Goal: Task Accomplishment & Management: Use online tool/utility

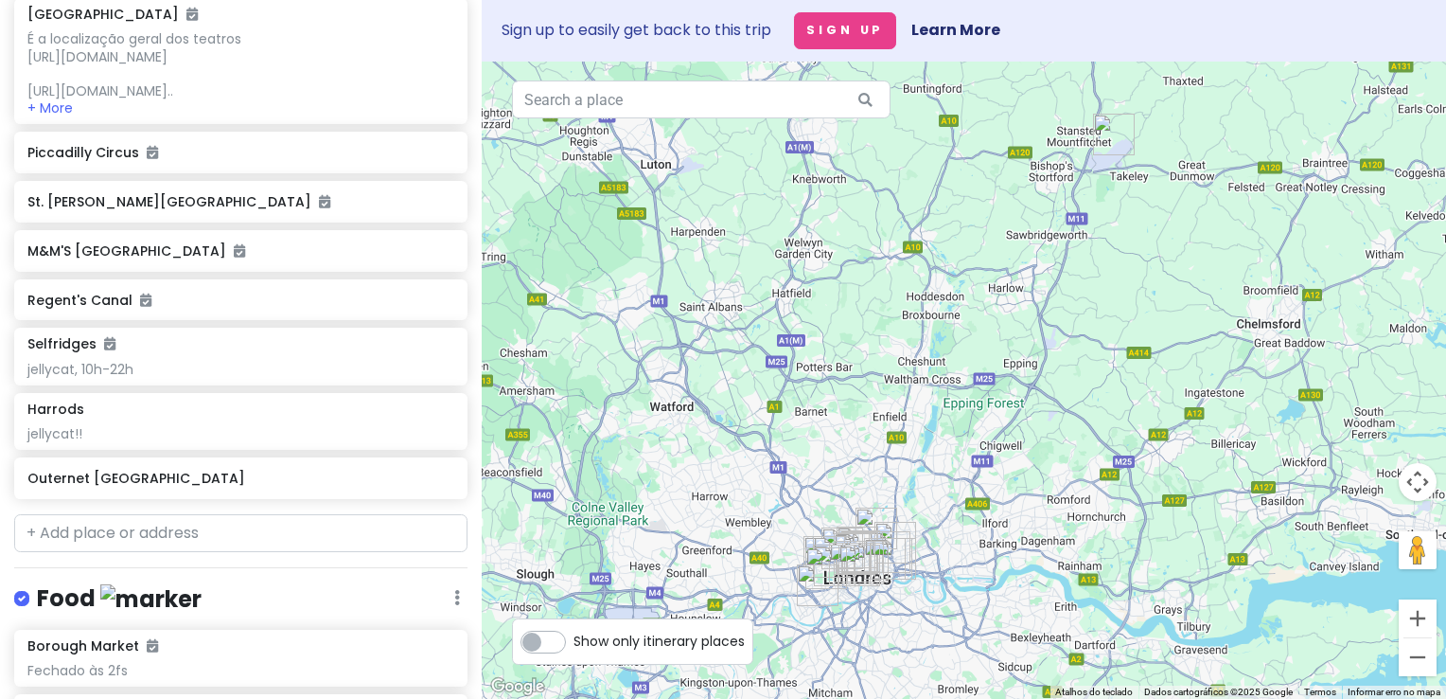
scroll to position [1041, 0]
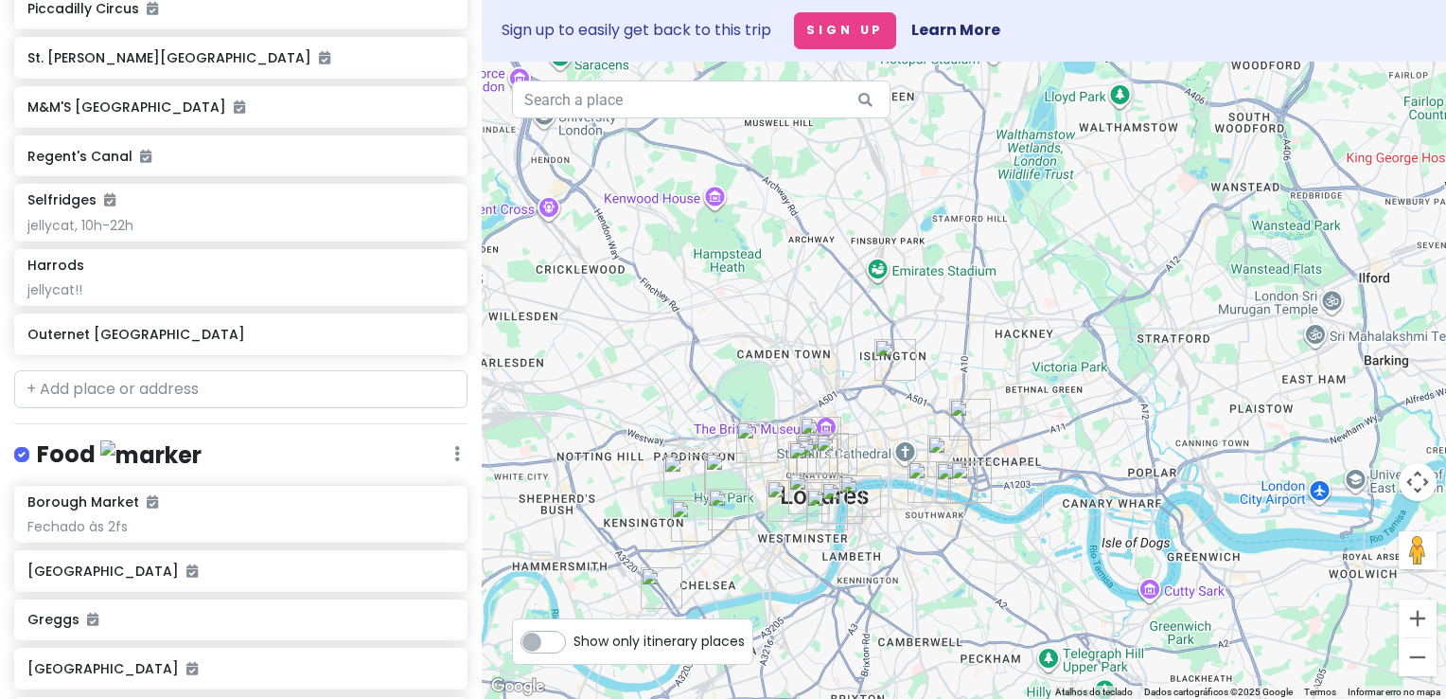
drag, startPoint x: 954, startPoint y: 429, endPoint x: 1049, endPoint y: 240, distance: 211.7
click at [1063, 161] on div at bounding box center [964, 380] width 965 height 637
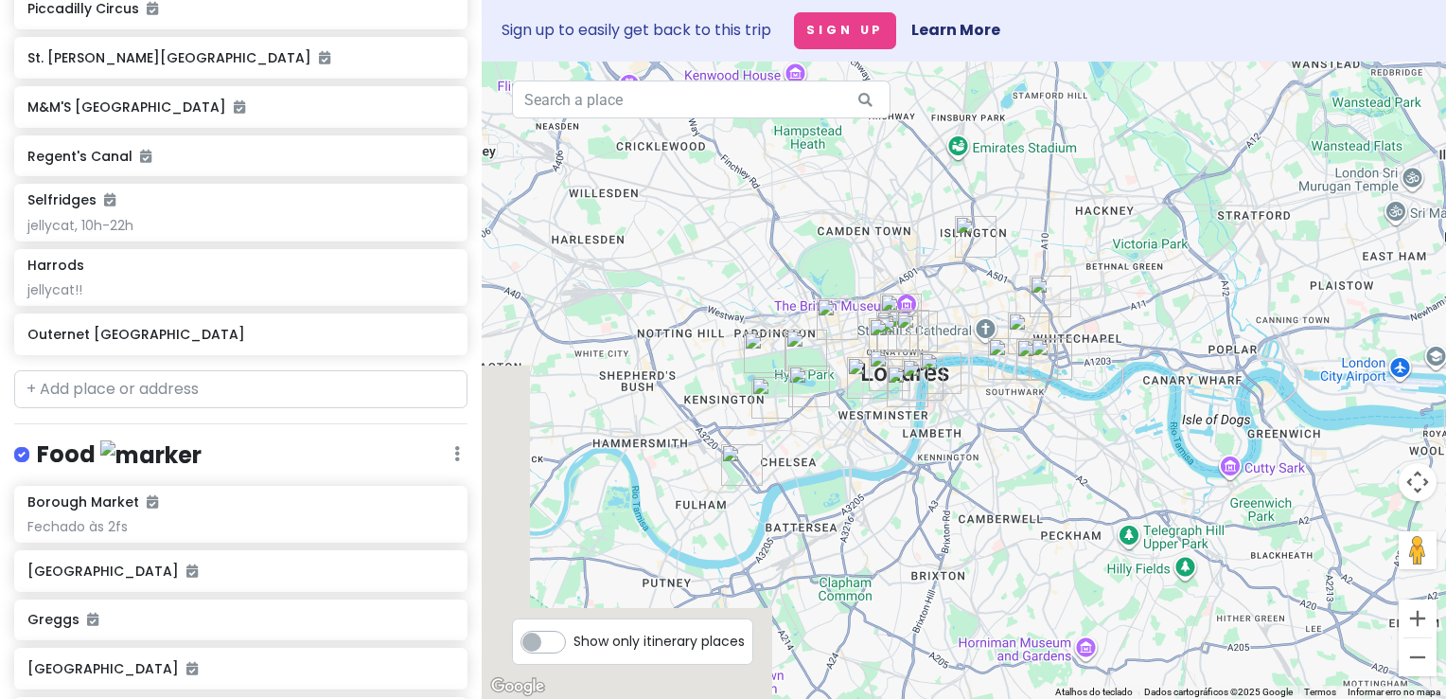
drag, startPoint x: 1041, startPoint y: 293, endPoint x: 1109, endPoint y: 193, distance: 120.8
click at [1109, 193] on div at bounding box center [964, 380] width 965 height 637
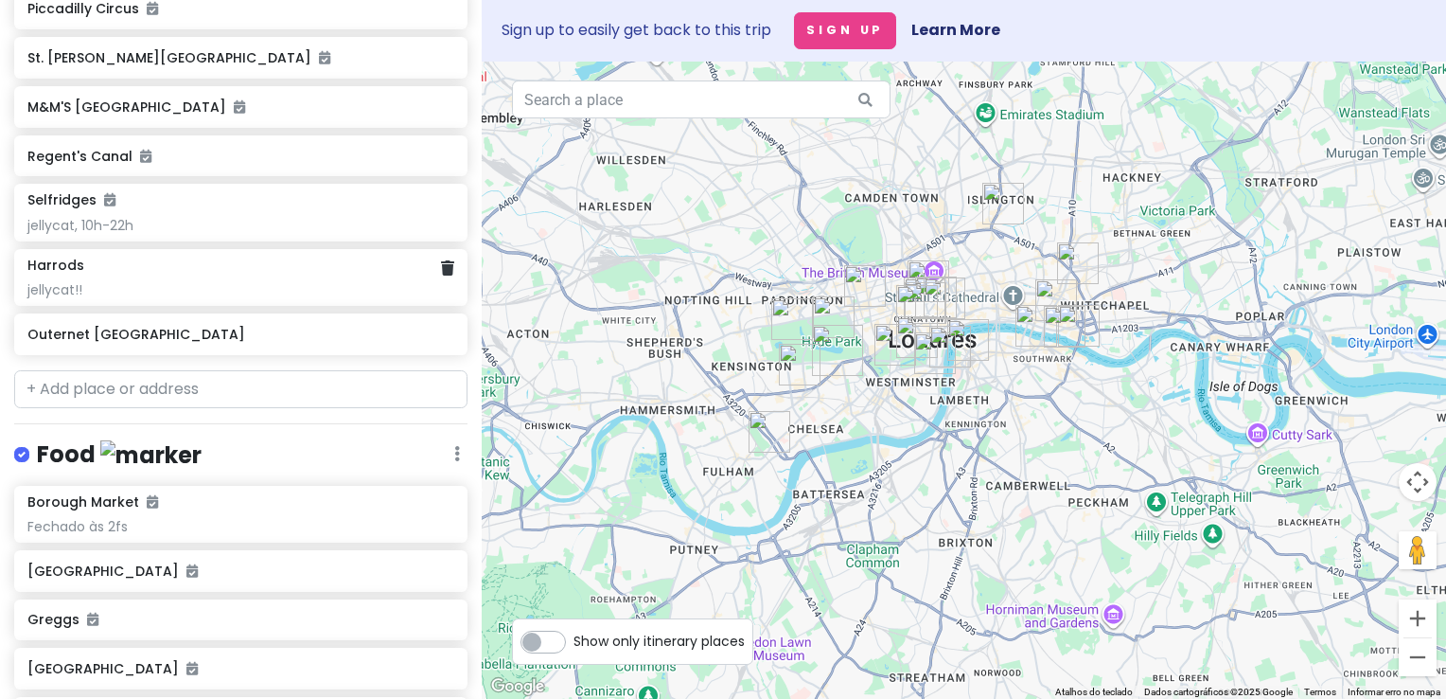
click at [250, 298] on div "jellycat!!" at bounding box center [240, 289] width 427 height 17
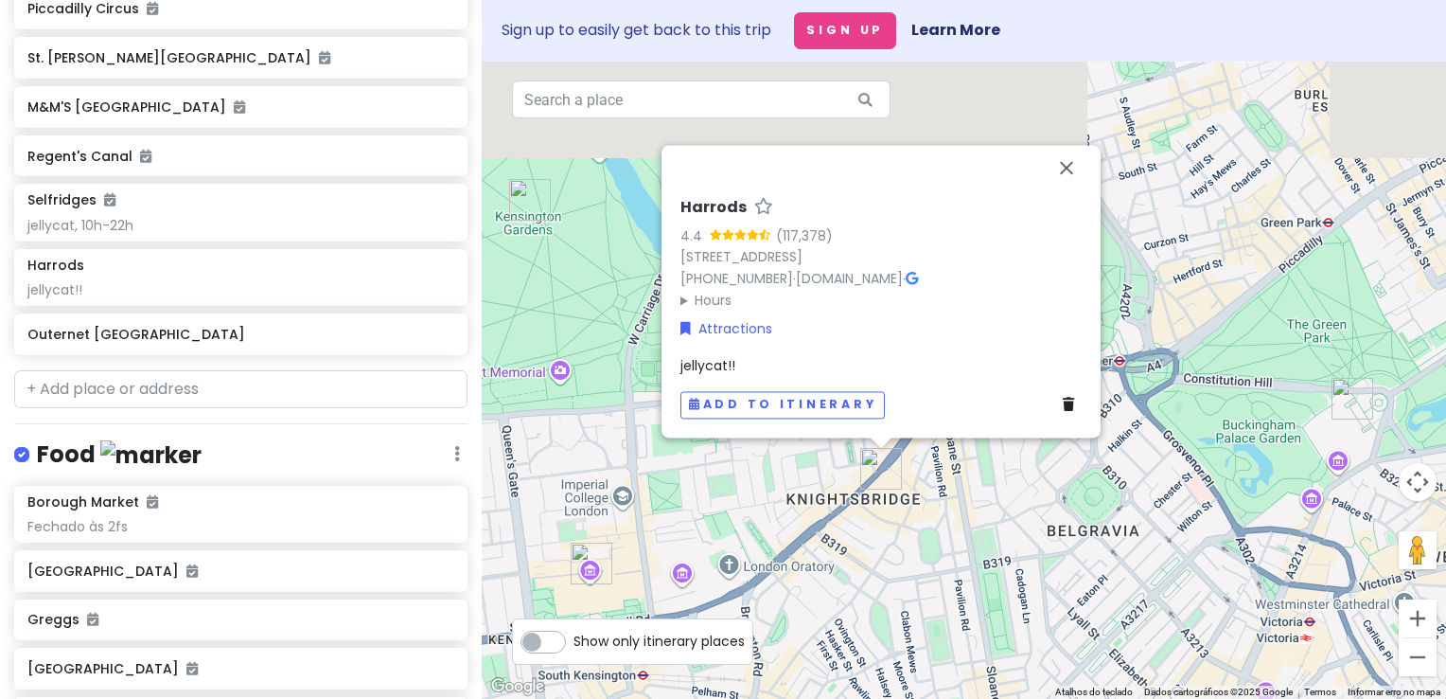
drag, startPoint x: 886, startPoint y: 418, endPoint x: 971, endPoint y: 533, distance: 142.8
click at [999, 533] on div "Harrods 4.4 (117,378) 87-135 Brompton Rd, London SW1X 7XL, Reino Unido +44 20 7…" at bounding box center [964, 380] width 965 height 637
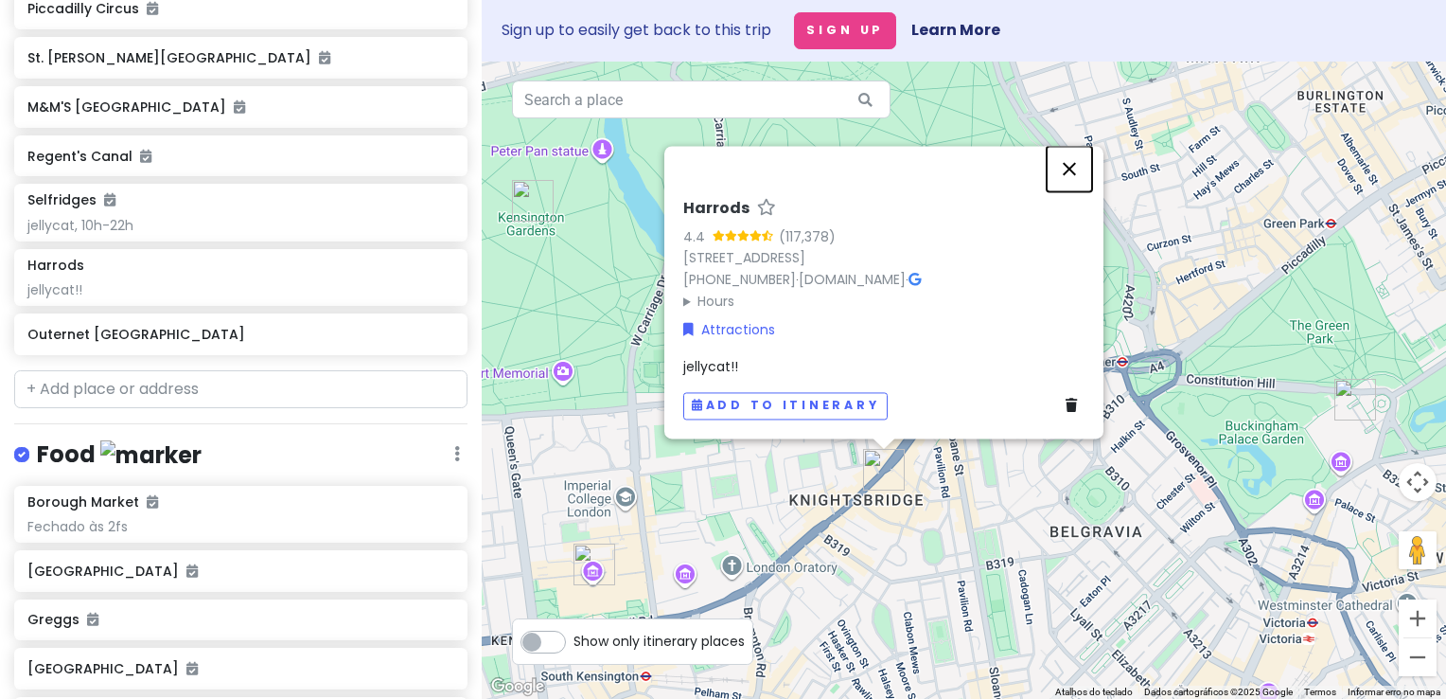
click at [1078, 168] on button "Fechar" at bounding box center [1069, 168] width 45 height 45
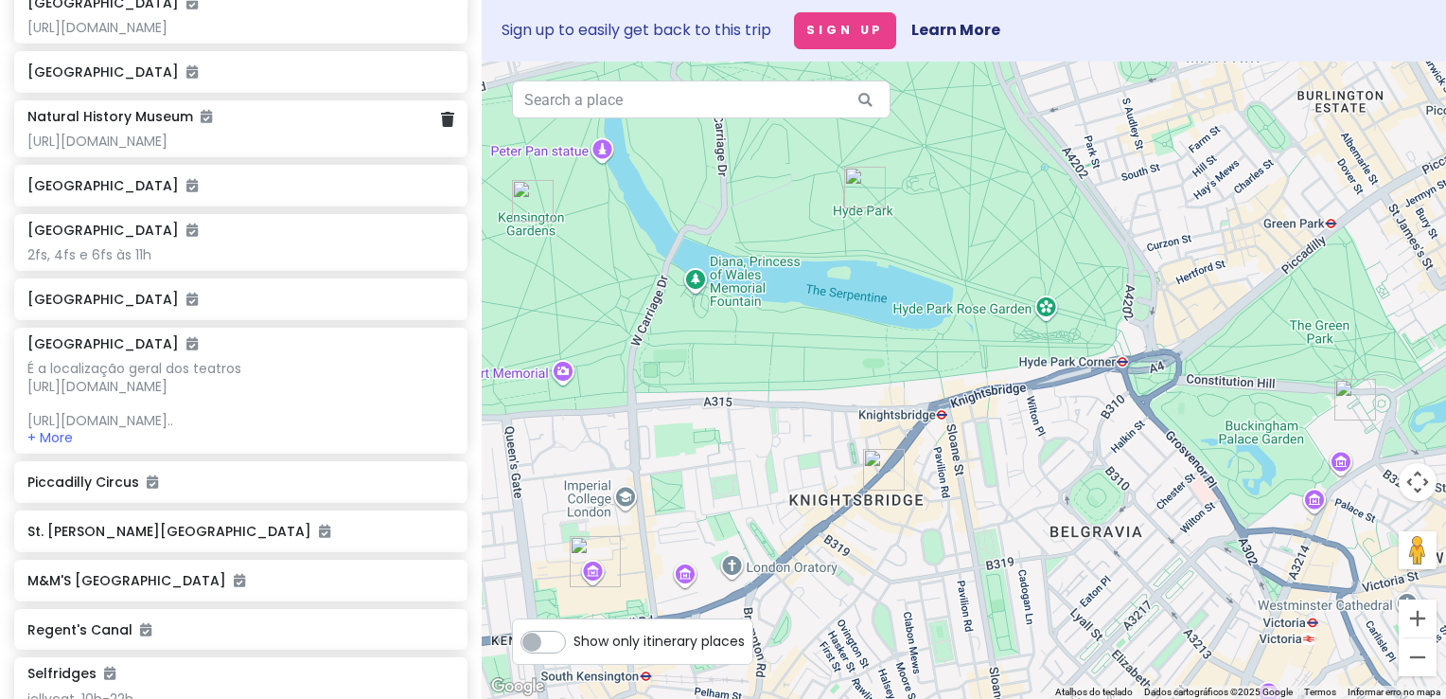
scroll to position [0, 0]
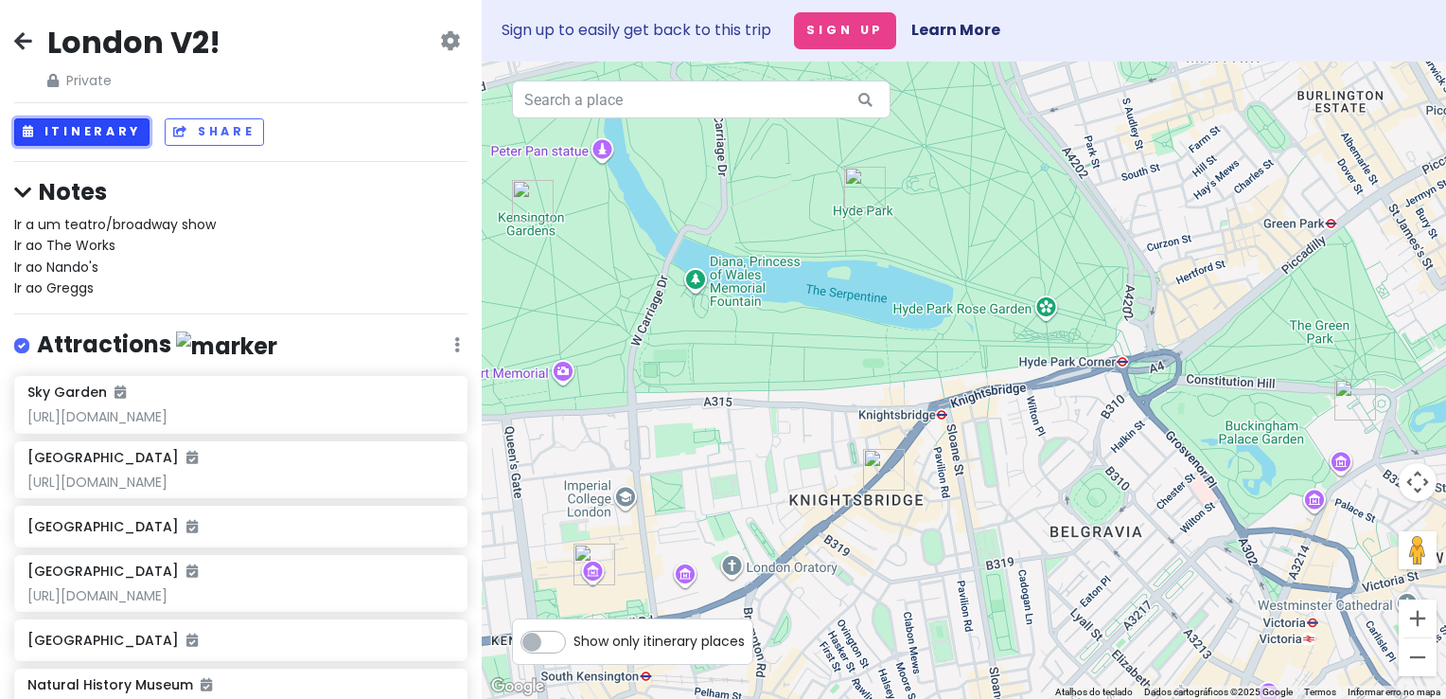
click at [116, 127] on button "Itinerary" at bounding box center [81, 131] width 135 height 27
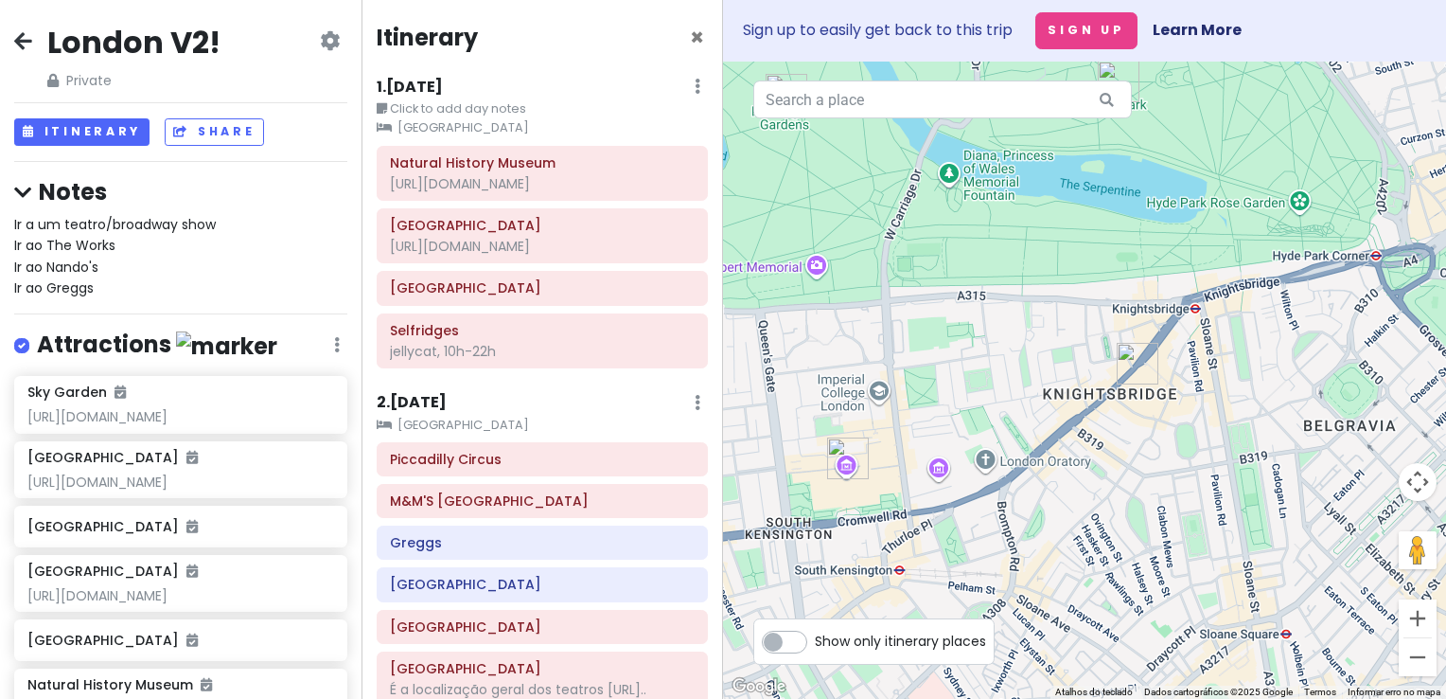
drag, startPoint x: 925, startPoint y: 338, endPoint x: 1015, endPoint y: 271, distance: 112.3
click at [1015, 271] on div at bounding box center [1084, 380] width 723 height 637
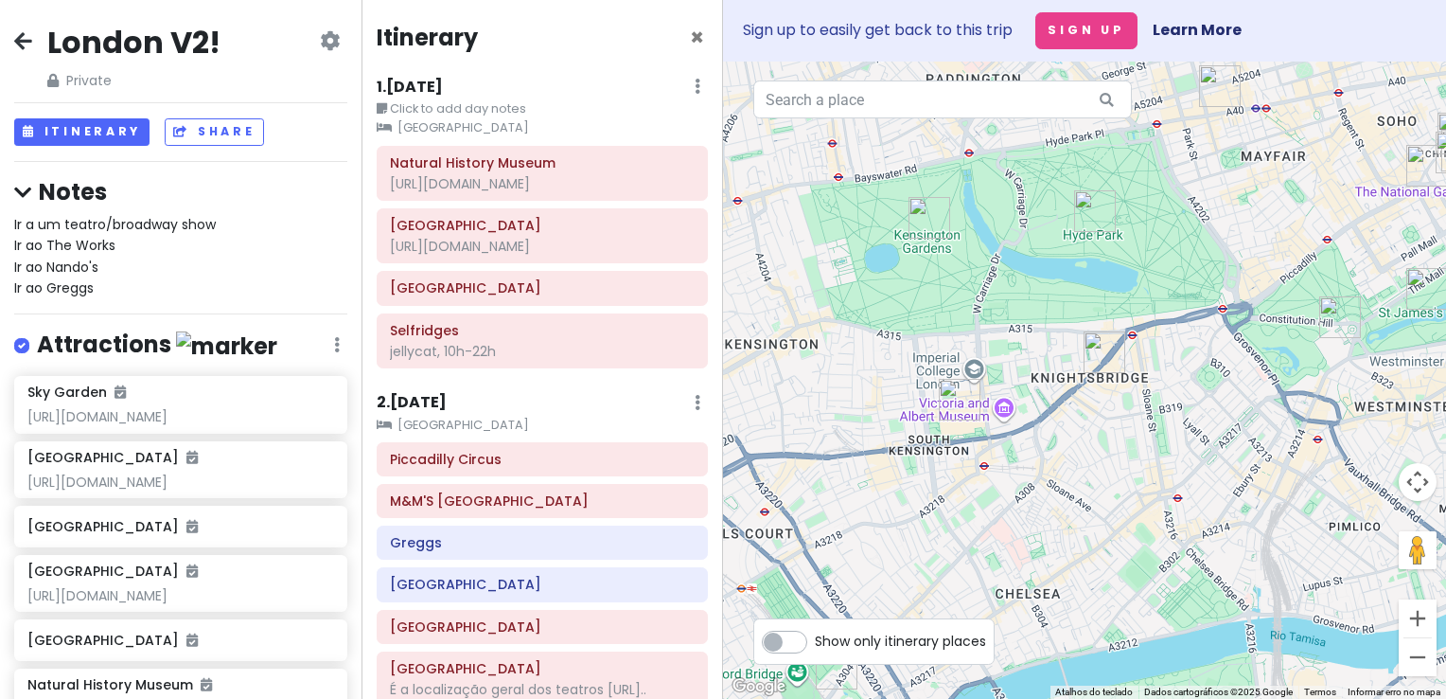
drag, startPoint x: 983, startPoint y: 275, endPoint x: 1023, endPoint y: 314, distance: 56.9
click at [1023, 314] on div at bounding box center [1084, 380] width 723 height 637
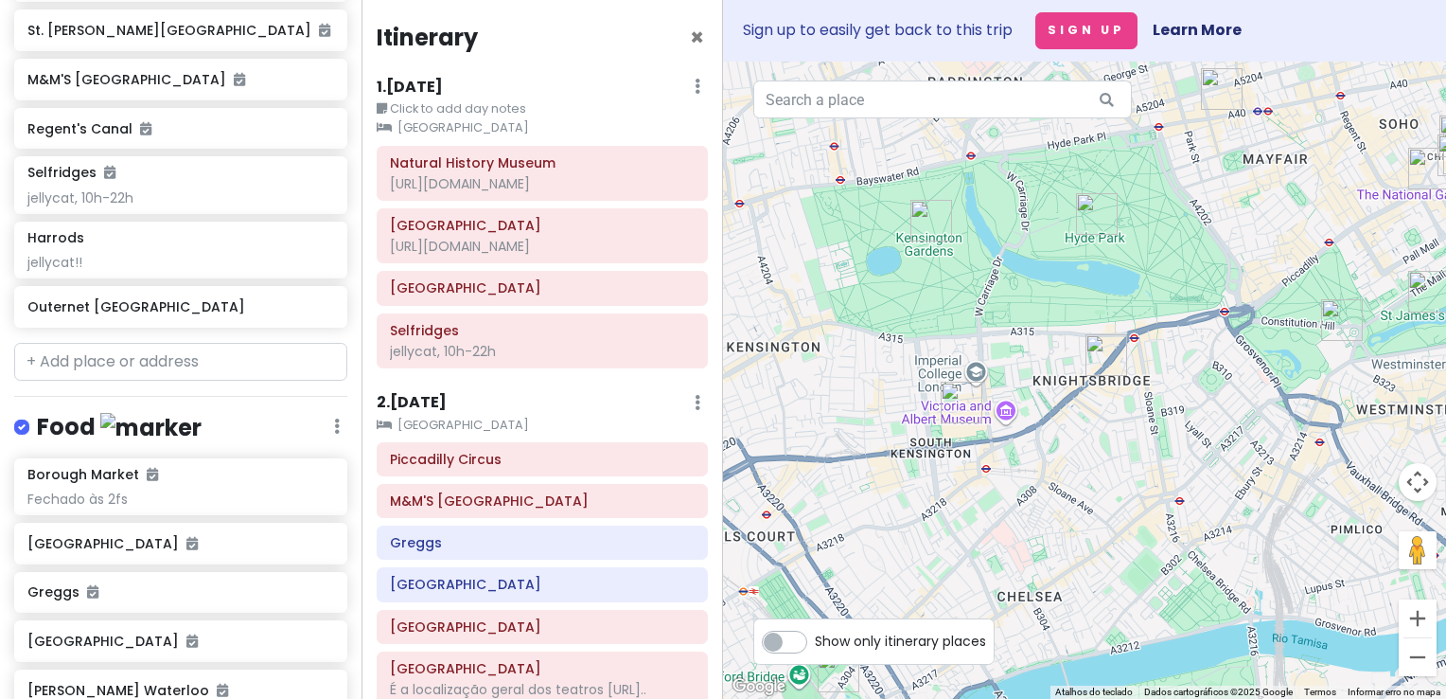
scroll to position [1001, 0]
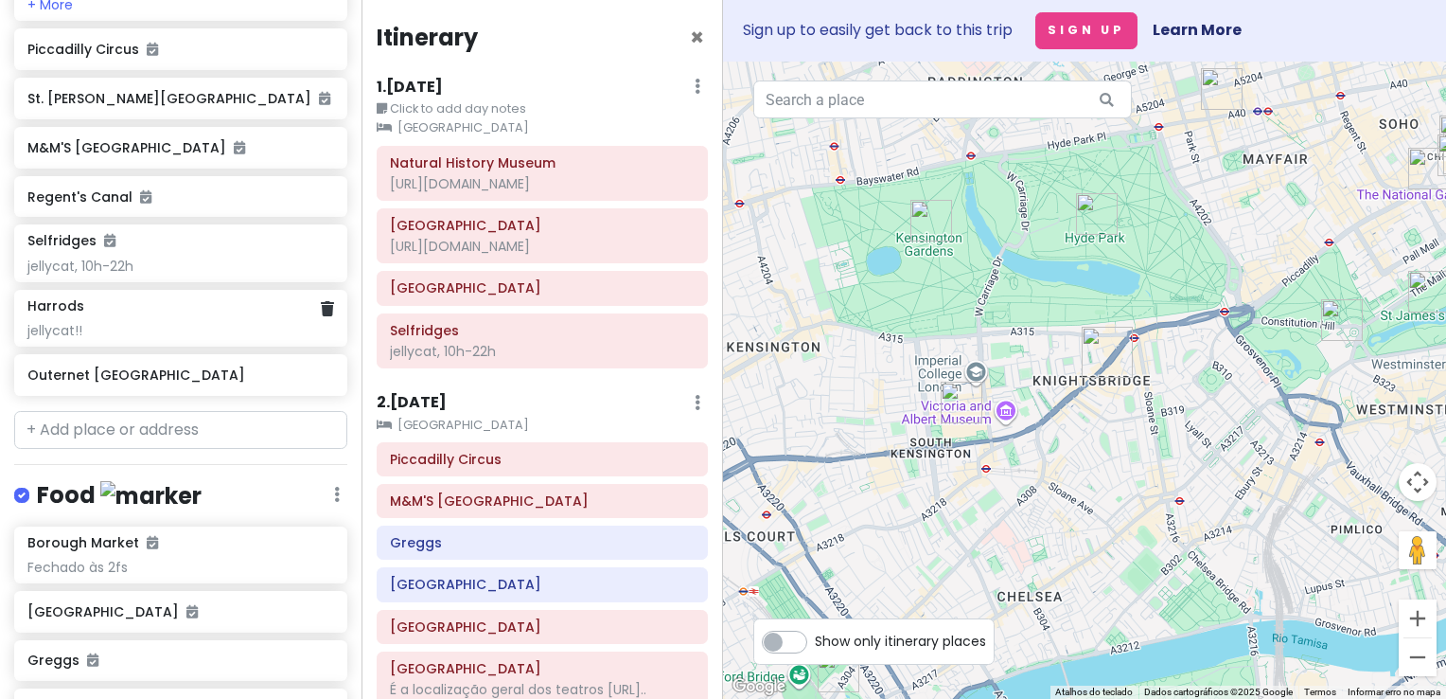
click at [137, 339] on div "jellycat!!" at bounding box center [180, 330] width 306 height 17
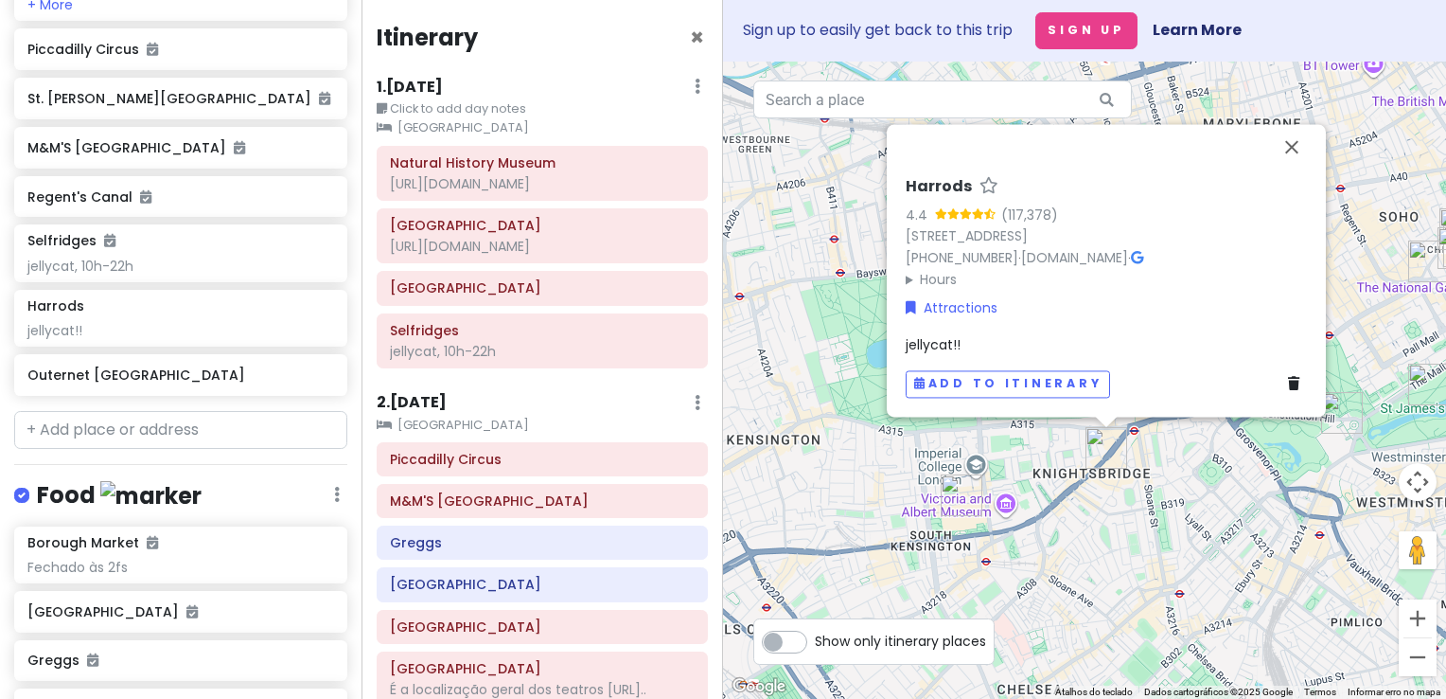
click at [962, 343] on div "jellycat!!" at bounding box center [1106, 344] width 401 height 21
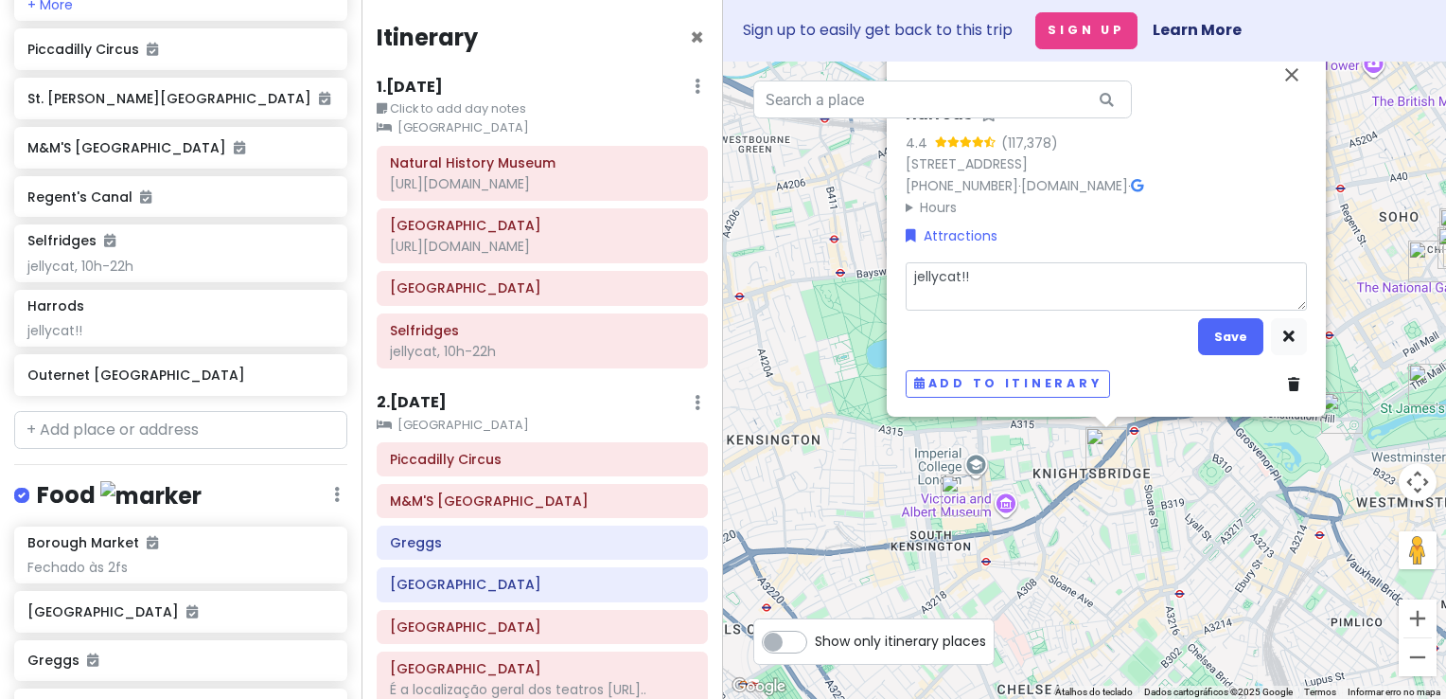
click at [1001, 275] on textarea "jellycat!!" at bounding box center [1106, 285] width 401 height 49
type textarea "x"
type textarea "jellycat!"
type textarea "x"
type textarea "jellycat"
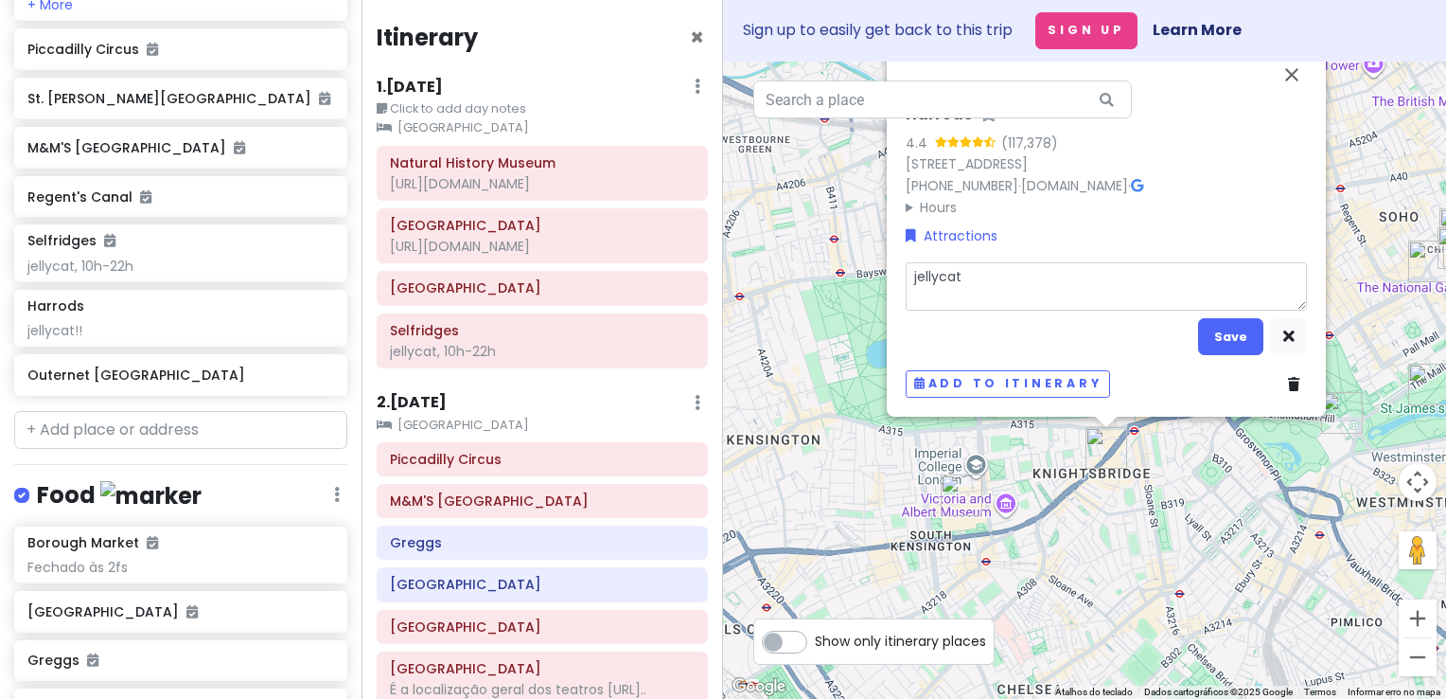
type textarea "x"
type textarea "jellycat,"
type textarea "x"
type textarea "jellycat,"
type textarea "x"
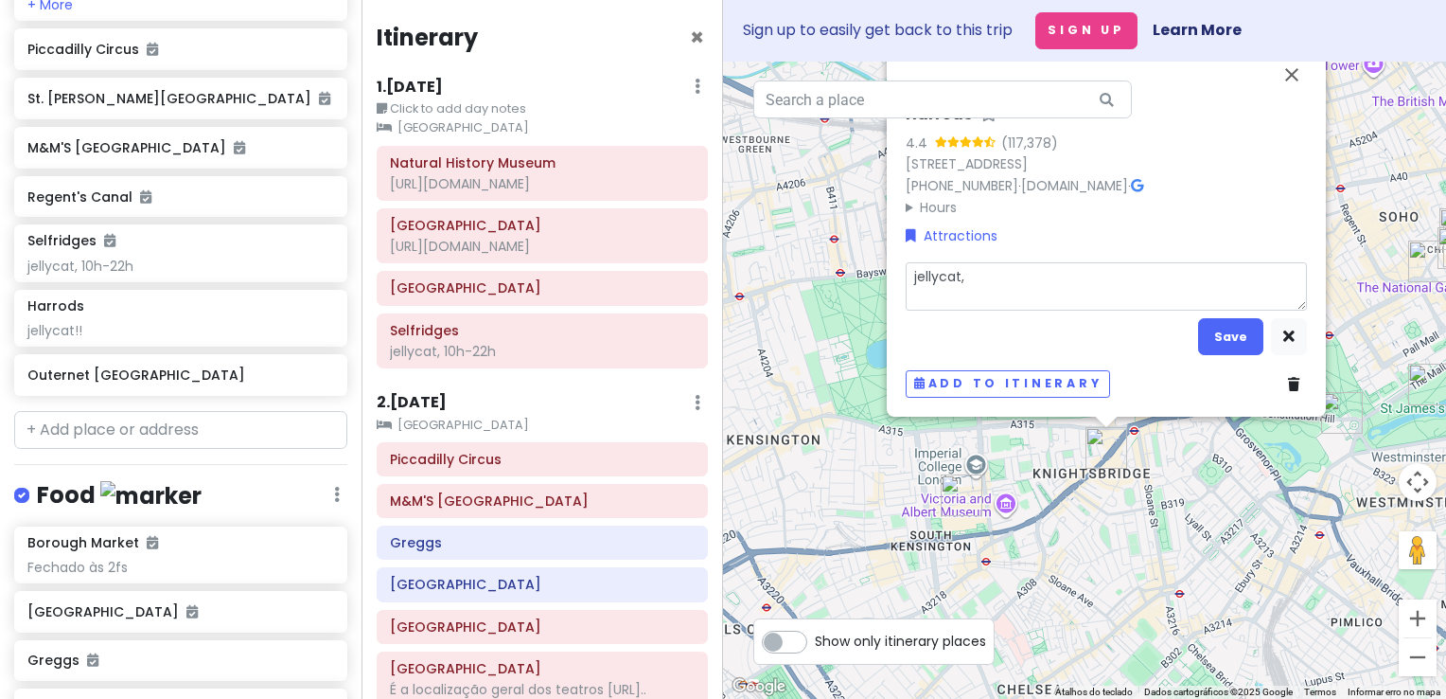
type textarea "jellycat, f"
type textarea "x"
type textarea "jellycat, fe"
type textarea "x"
type textarea "jellycat, fec"
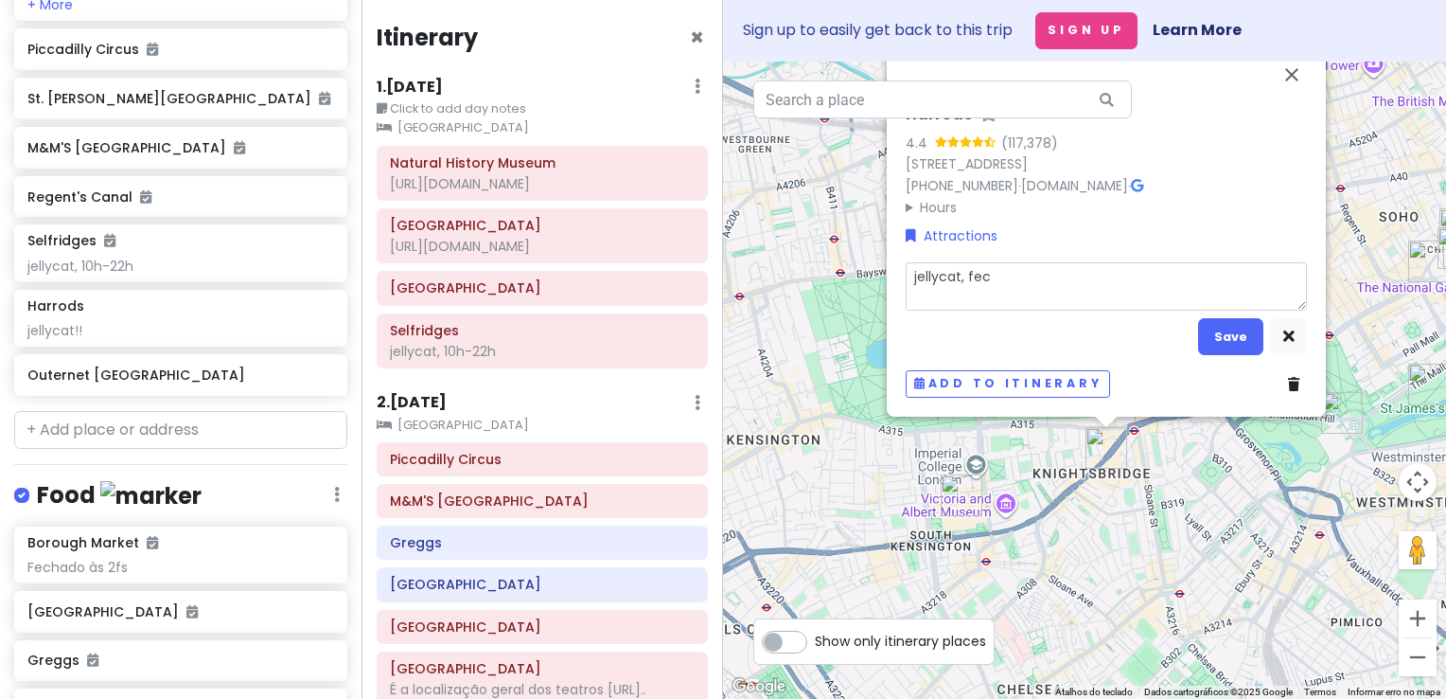
type textarea "x"
type textarea "jellycat, fech"
type textarea "x"
type textarea "jellycat, fecha"
type textarea "x"
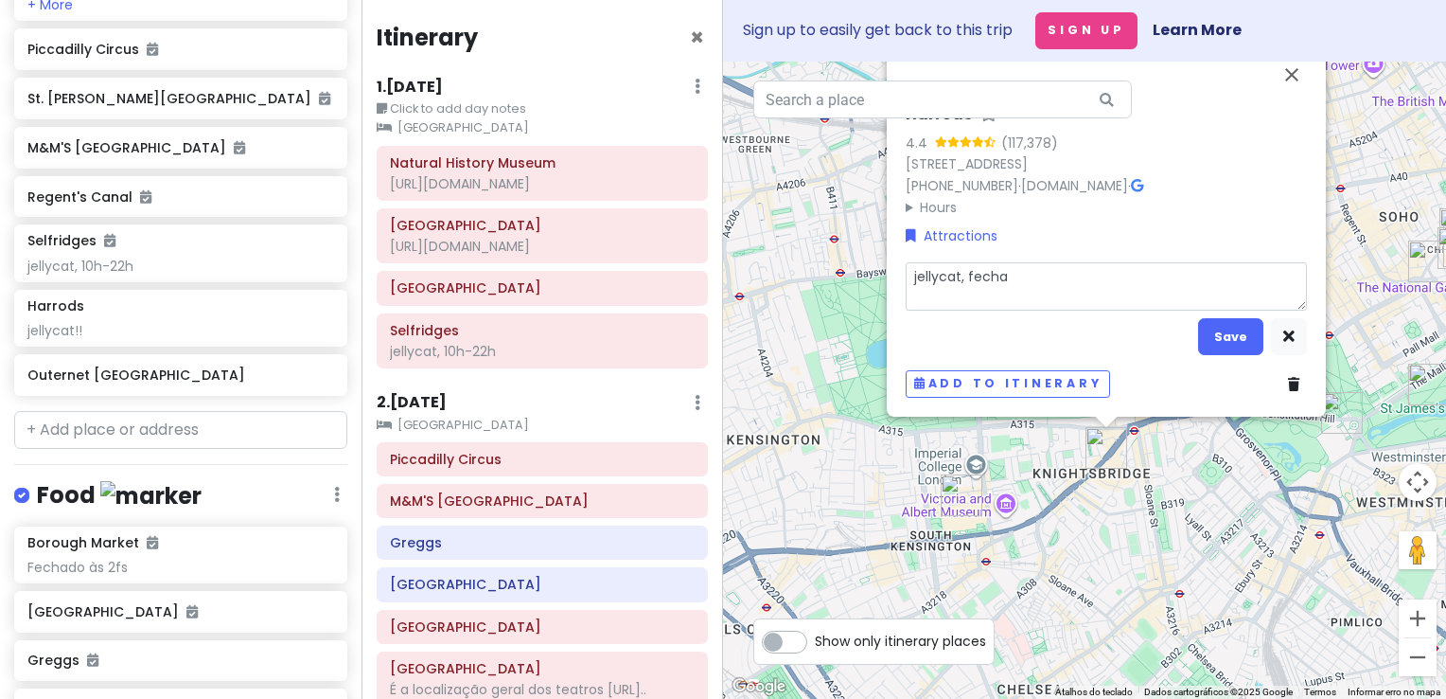
type textarea "jellycat, fecha"
type textarea "x"
type textarea "jellycat, fecha à"
type textarea "x"
type textarea "jellycat, fecha às"
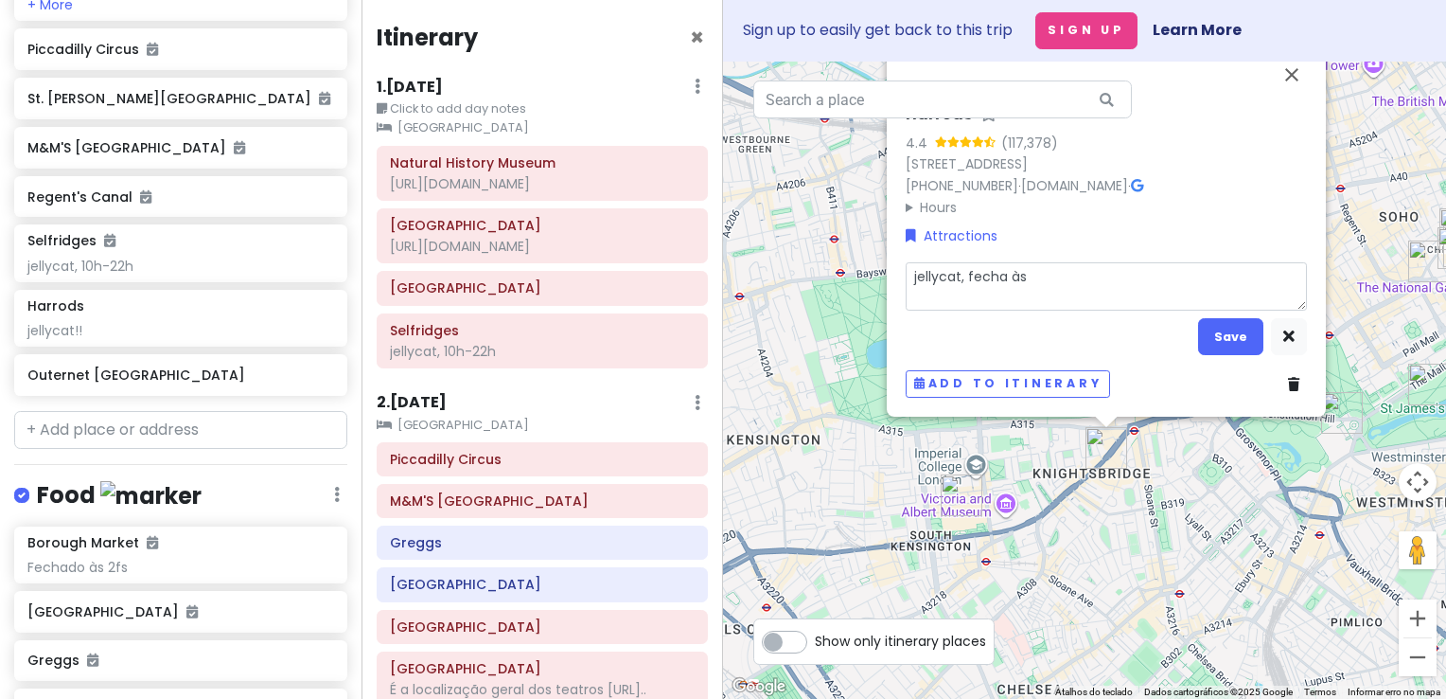
type textarea "x"
type textarea "jellycat, fecha às"
type textarea "x"
type textarea "jellycat, fecha às 0"
type textarea "x"
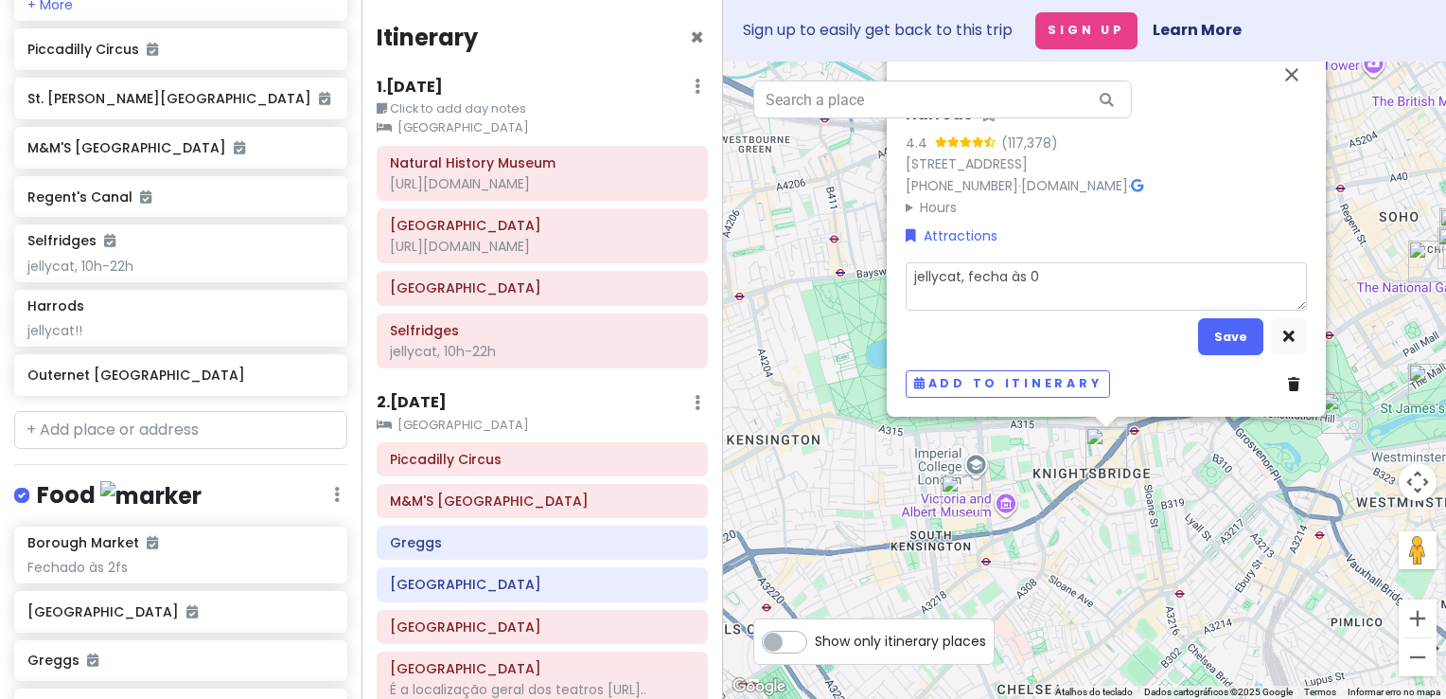
type textarea "jellycat, fecha às 09"
type textarea "x"
type textarea "jellycat, fecha às 09h"
type textarea "x"
type textarea "jellycat, fecha às 09"
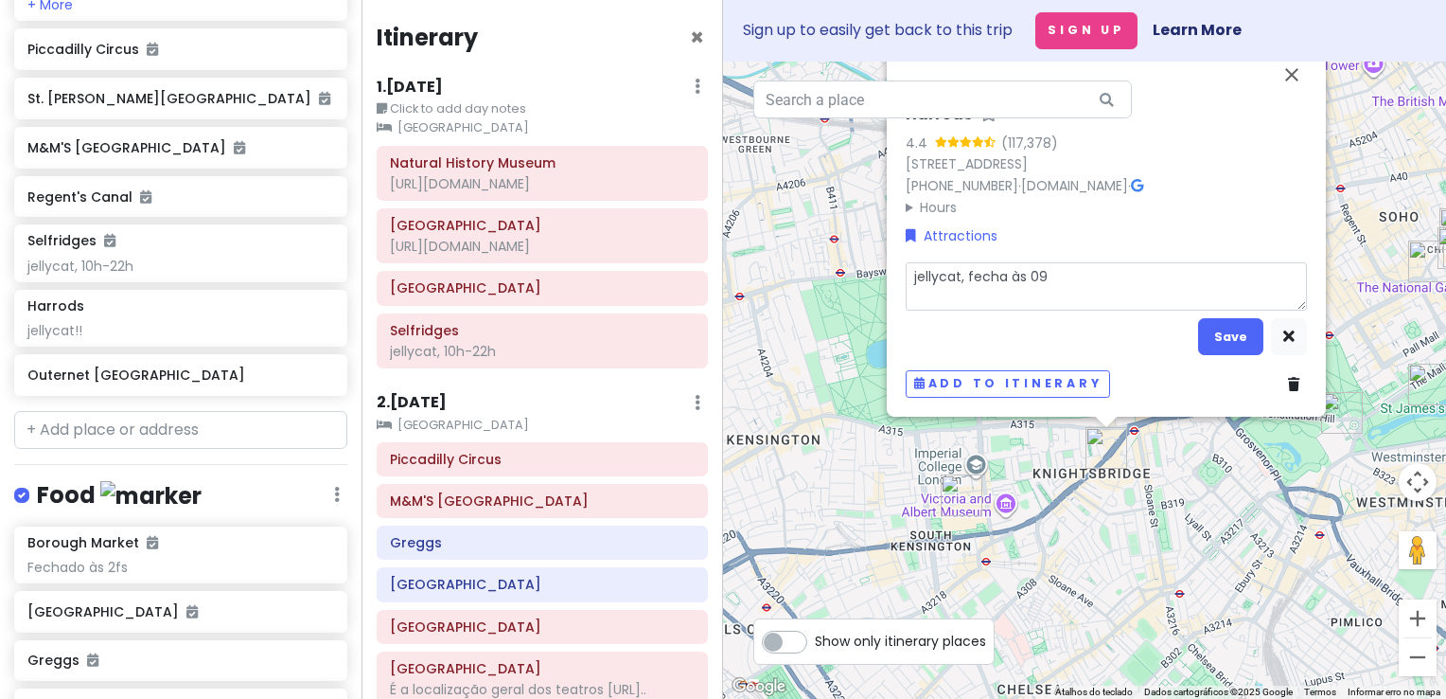
type textarea "x"
type textarea "jellycat, fecha às 0"
type textarea "x"
type textarea "jellycat, fecha às"
type textarea "x"
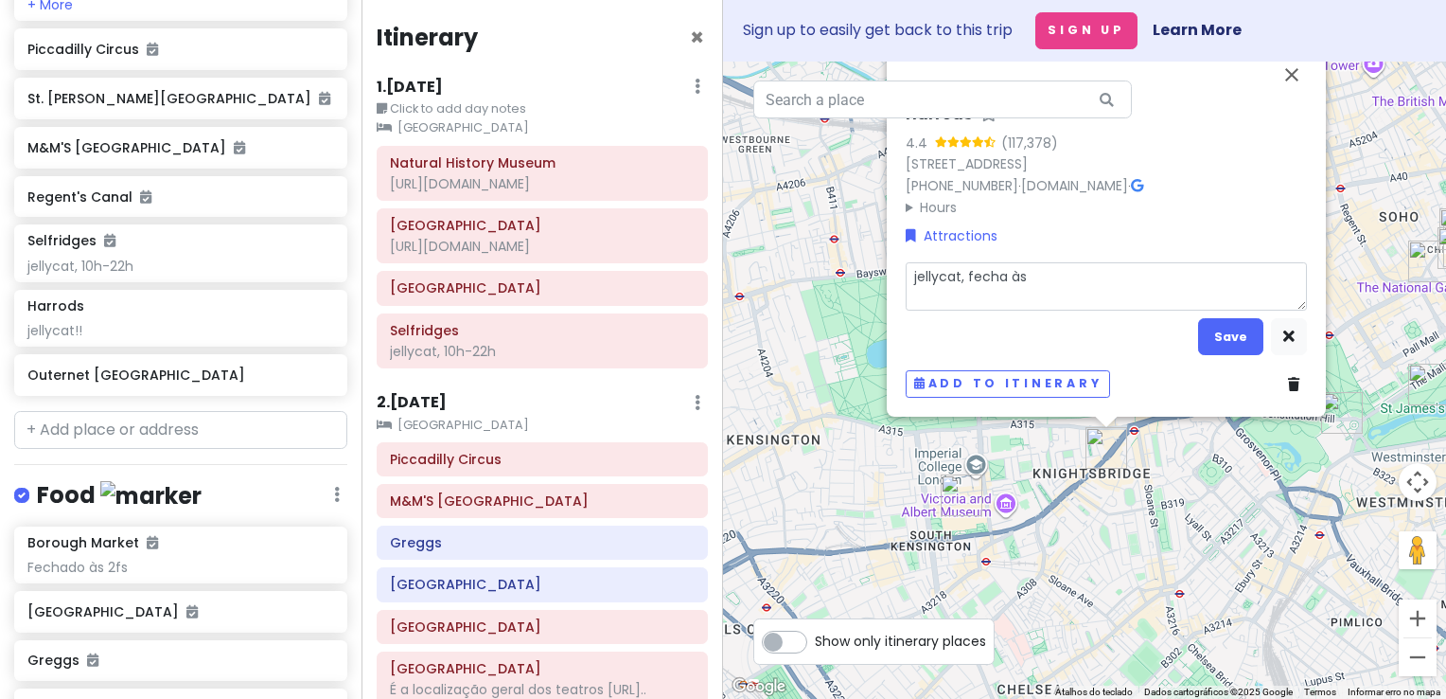
type textarea "jellycat, fecha às"
type textarea "x"
type textarea "jellycat, fecha às2"
type textarea "x"
type textarea "jellycat, fecha às21"
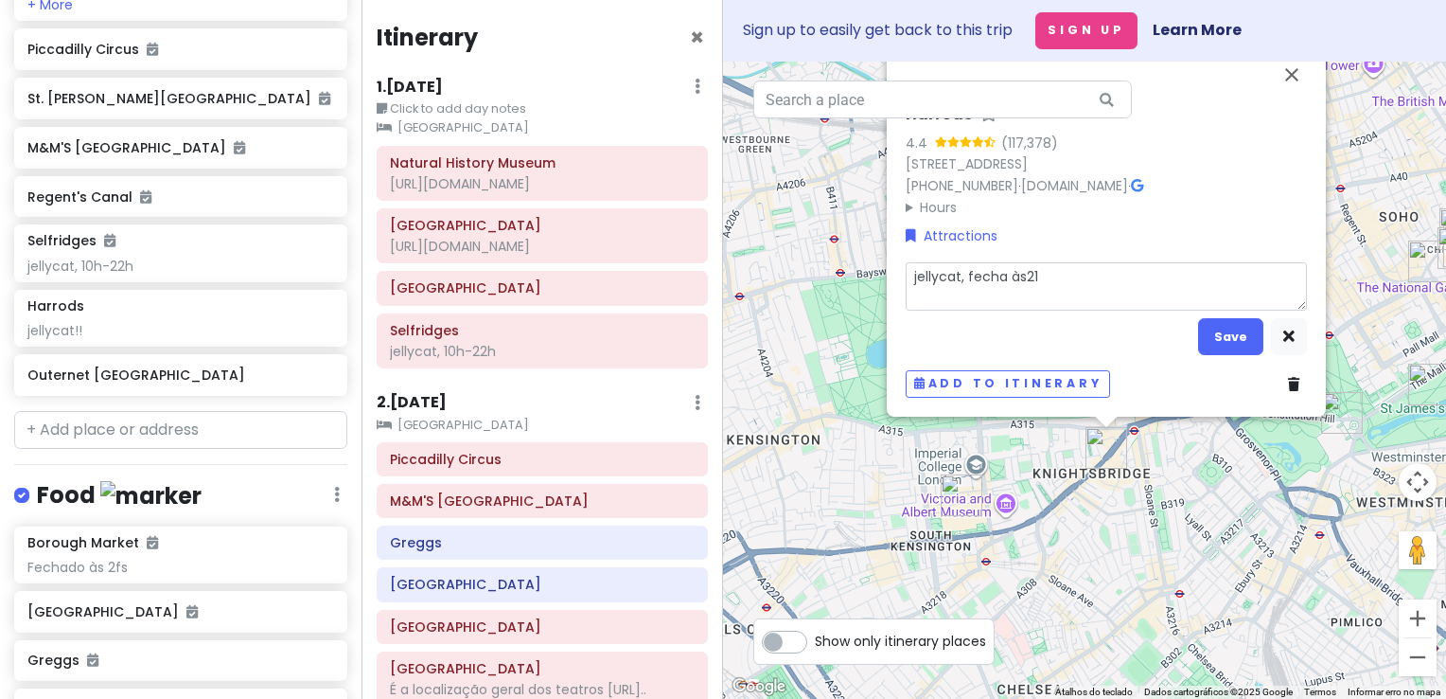
type textarea "x"
type textarea "jellycat, fecha às2"
type textarea "x"
type textarea "jellycat, fecha às"
type textarea "x"
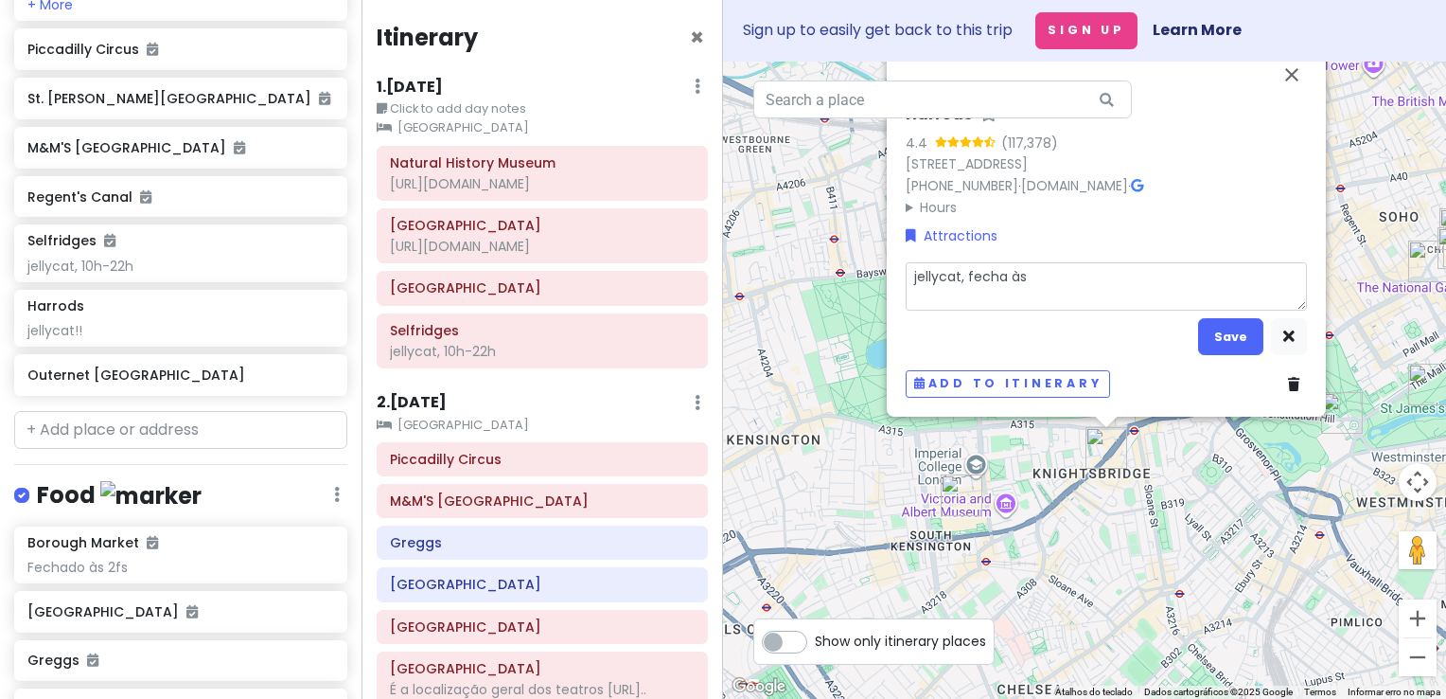
type textarea "jellycat, fecha às"
type textarea "x"
type textarea "jellycat, fecha às 2"
type textarea "x"
type textarea "jellycat, fecha às 21"
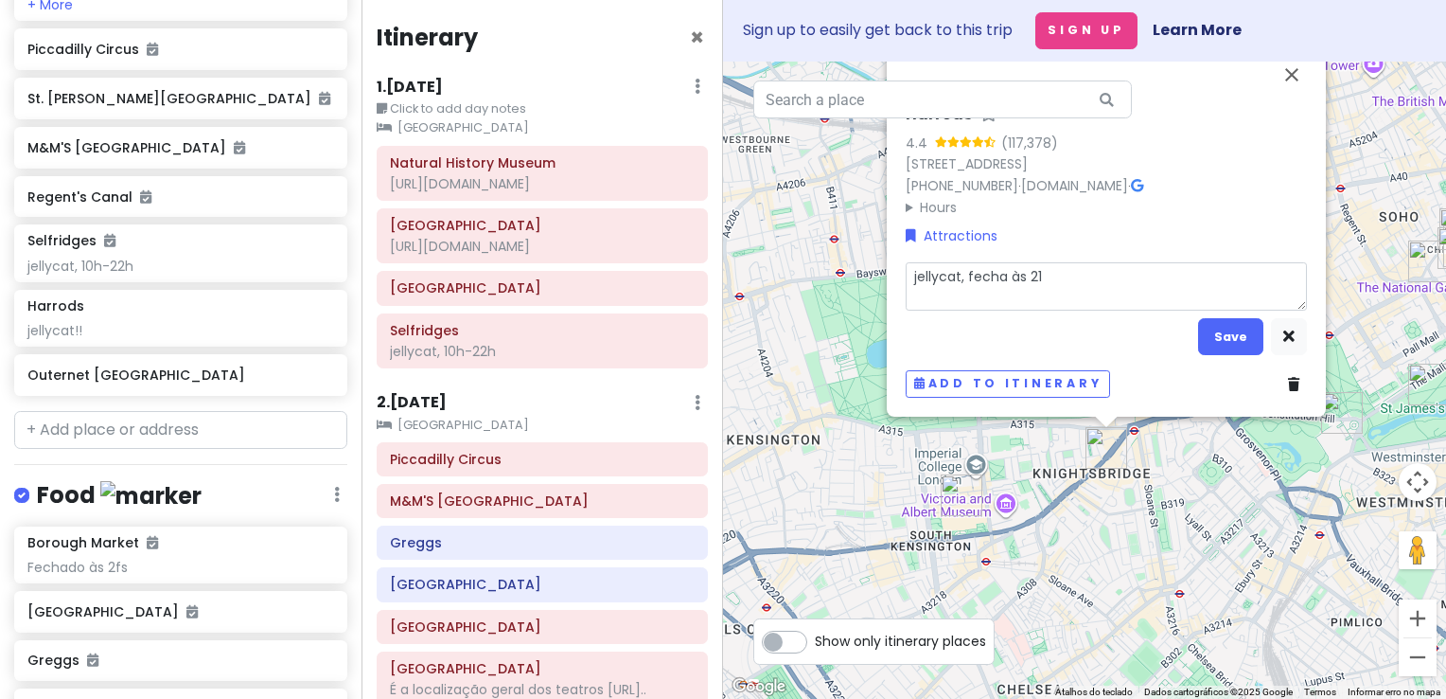
type textarea "x"
type textarea "jellycat, fecha às 21h"
click at [1219, 339] on button "Save" at bounding box center [1230, 336] width 65 height 37
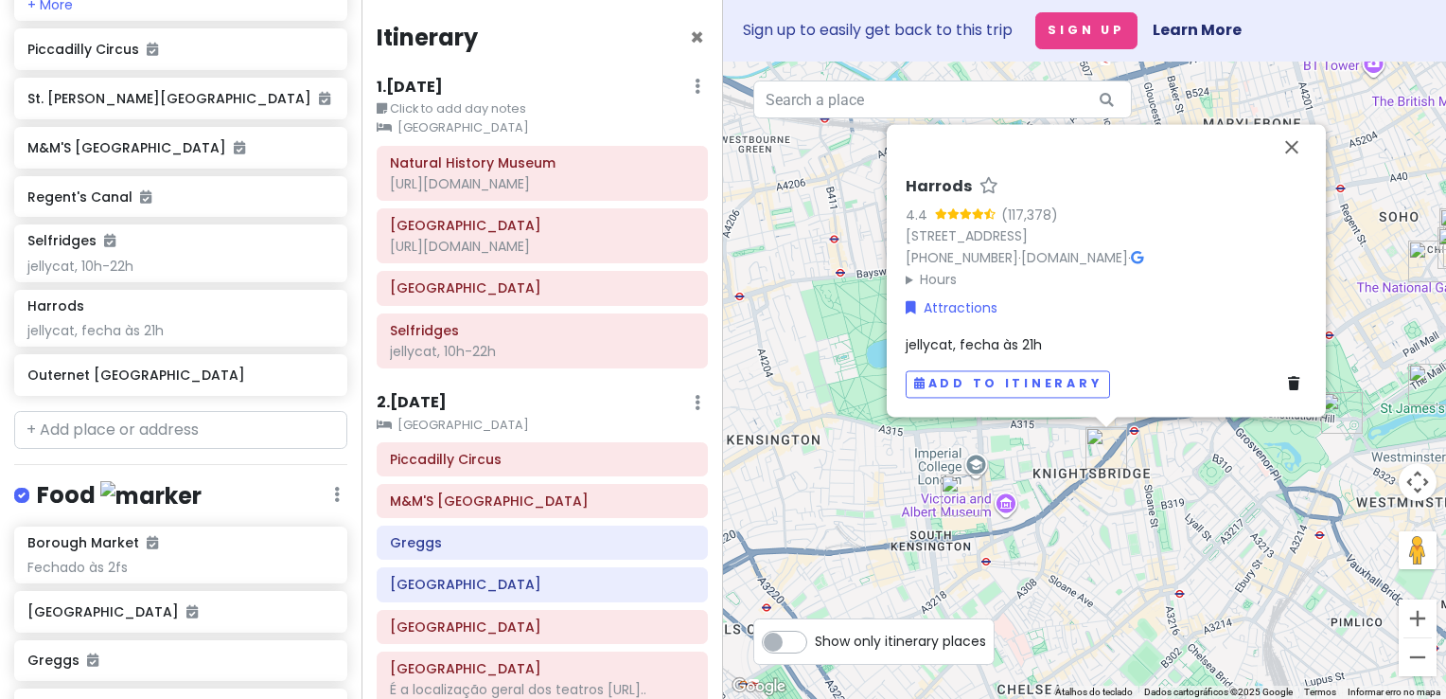
click at [1074, 343] on div "jellycat, fecha às 21h" at bounding box center [1106, 344] width 401 height 21
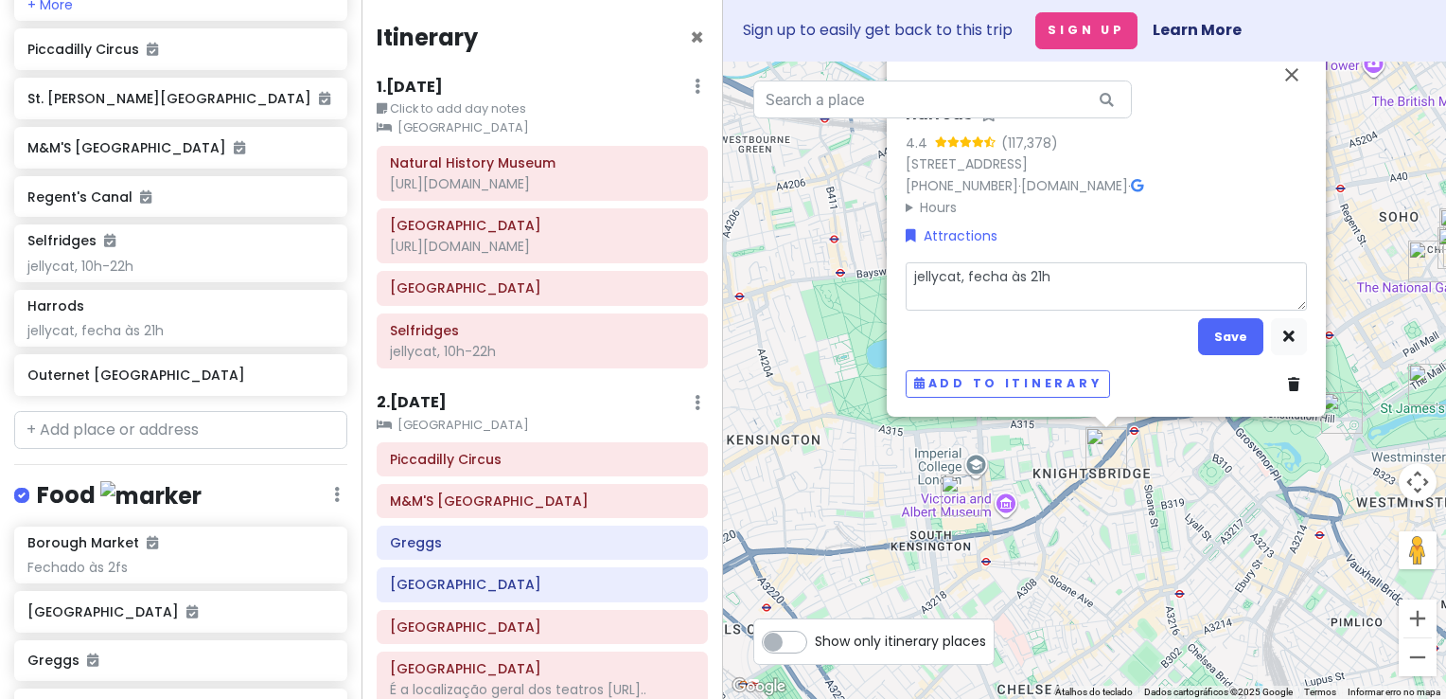
click at [1080, 287] on textarea "jellycat, fecha às 21h" at bounding box center [1106, 285] width 401 height 49
type textarea "x"
type textarea "jellycat, fecha às 21h"
type textarea "x"
type textarea "jellycat, fecha às 21h ("
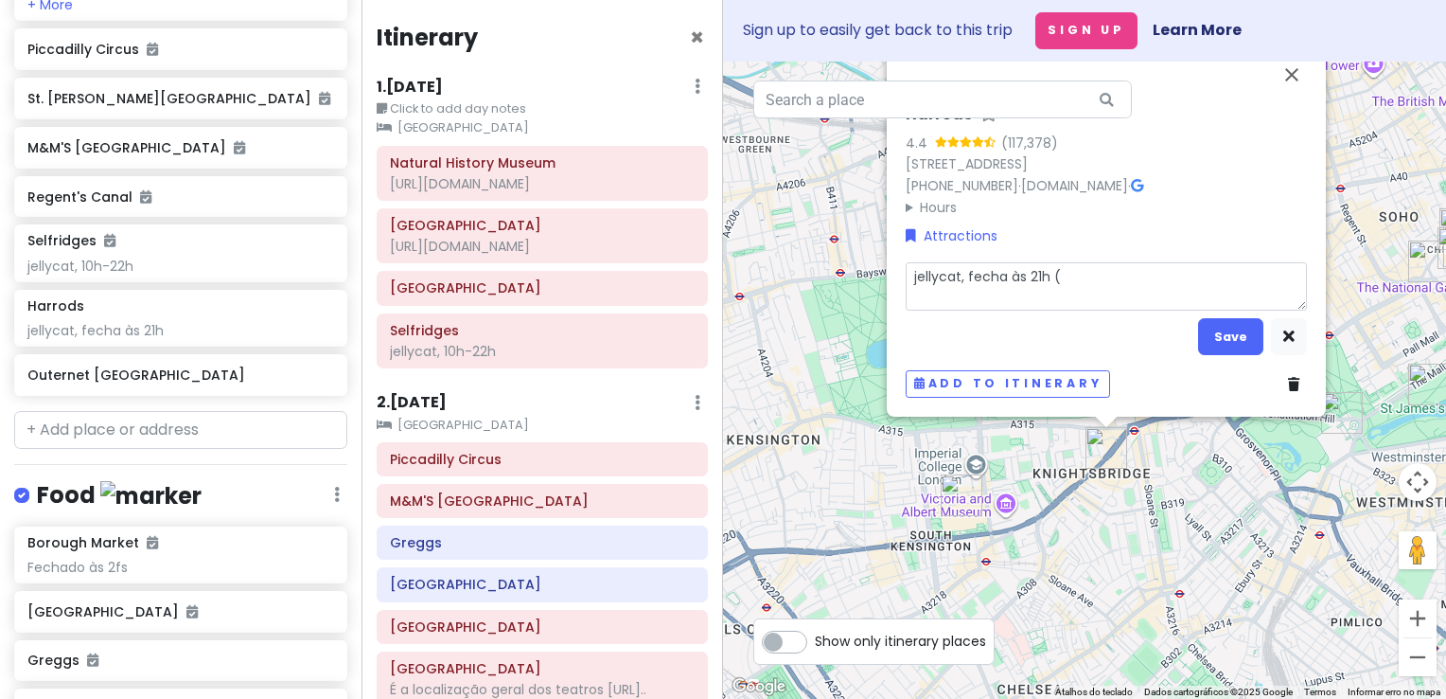
type textarea "x"
type textarea "jellycat, fecha às 21h (d"
type textarea "x"
type textarea "jellycat, fecha às 21h (do"
type textarea "x"
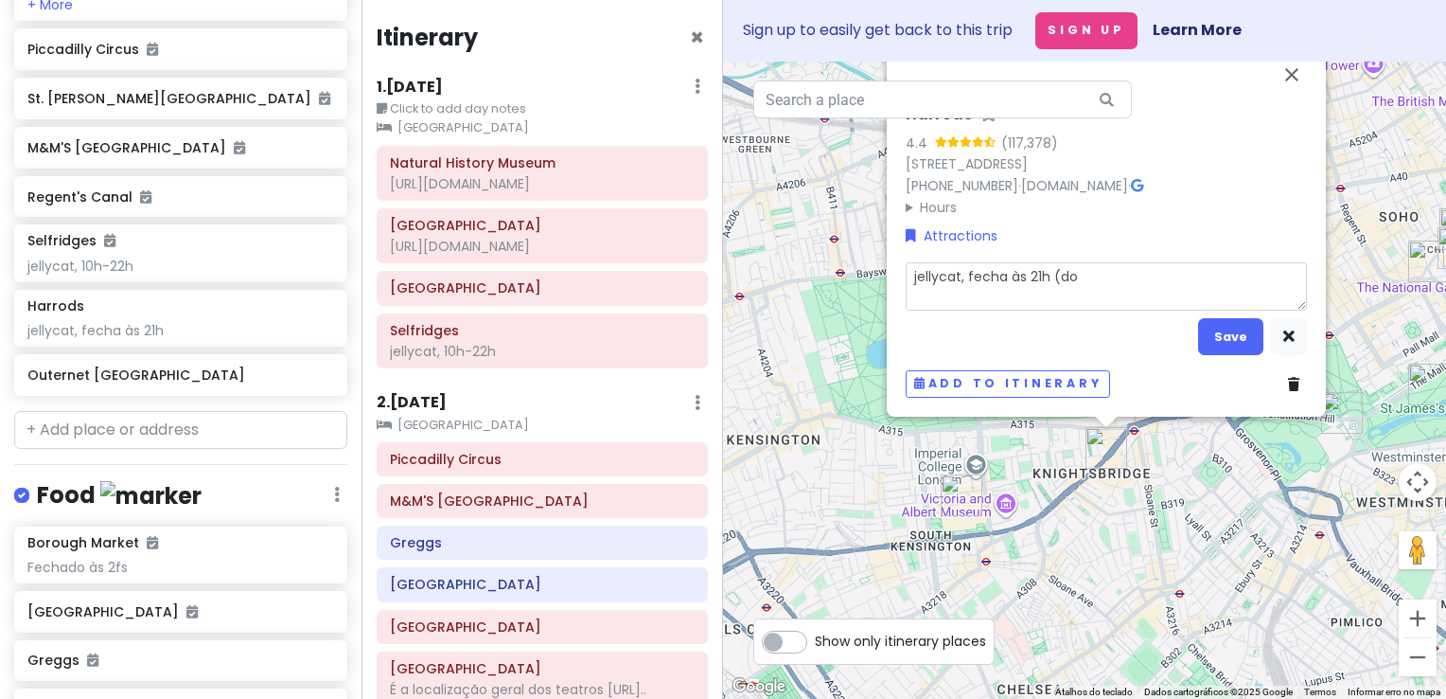
type textarea "jellycat, fecha às 21h (dom"
type textarea "x"
type textarea "jellycat, fecha às 21h (domi"
type textarea "x"
type textarea "jellycat, fecha às 21h (doming"
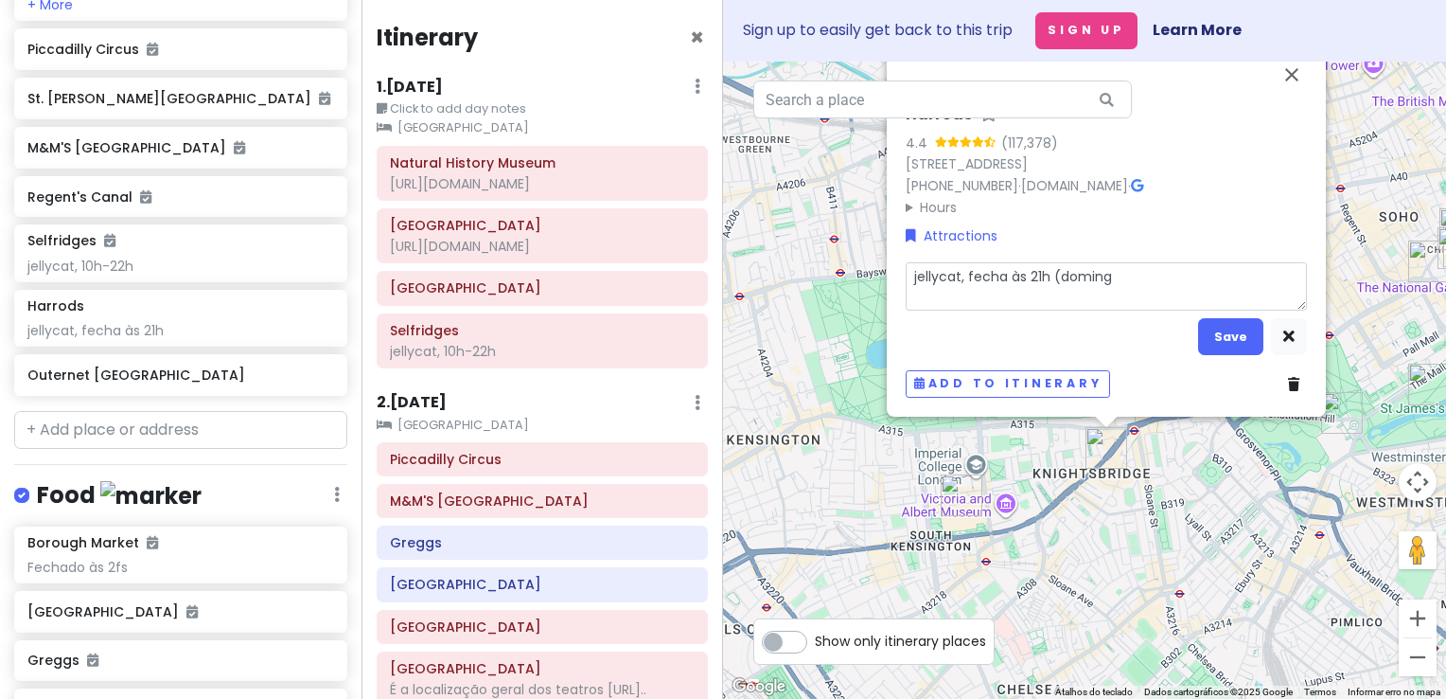
type textarea "x"
type textarea "jellycat, fecha às 21h (domingo"
type textarea "x"
type textarea "jellycat, fecha às 21h (domingos"
type textarea "x"
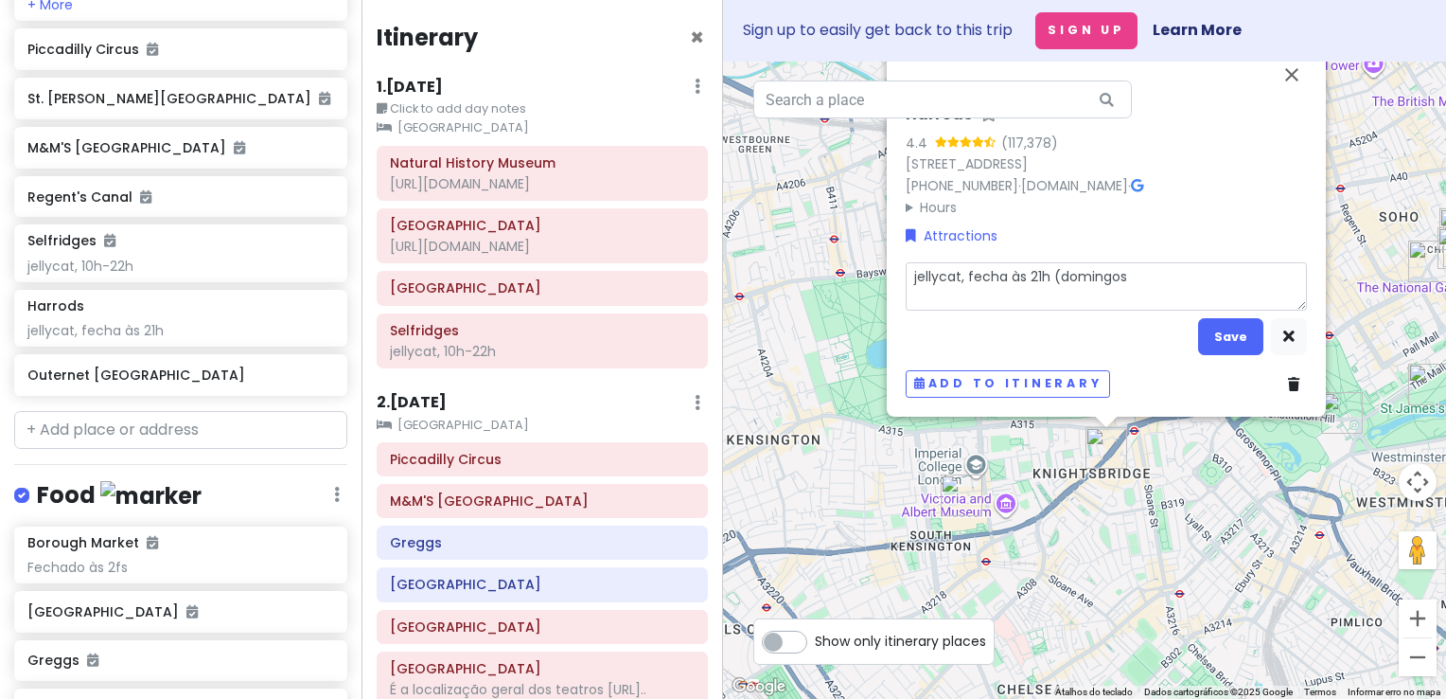
type textarea "jellycat, fecha às 21h (domingos"
type textarea "x"
type textarea "jellycat, fecha às 21h (domingos f"
type textarea "x"
type textarea "jellycat, fecha às 21h (domingos fe"
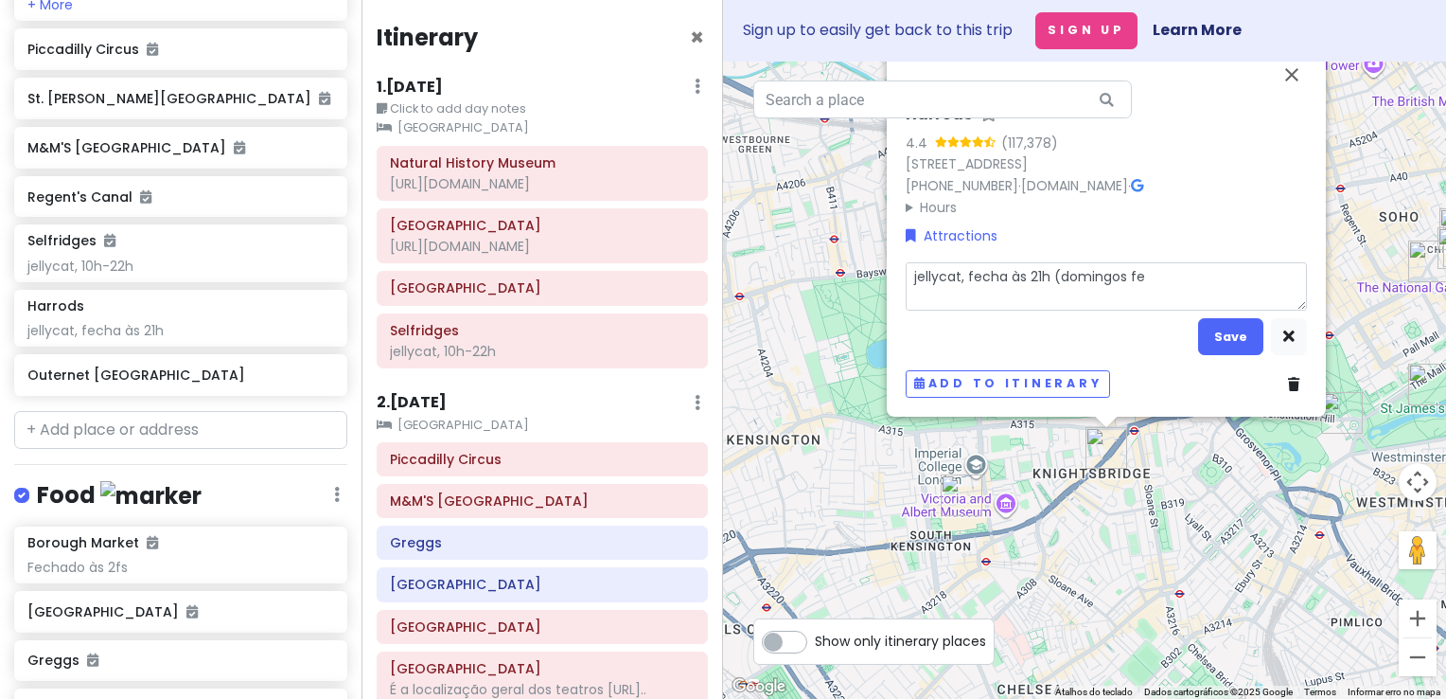
type textarea "x"
type textarea "jellycat, fecha às 21h (domingos fec"
type textarea "x"
type textarea "jellycat, fecha às 21h (domingos fech"
type textarea "x"
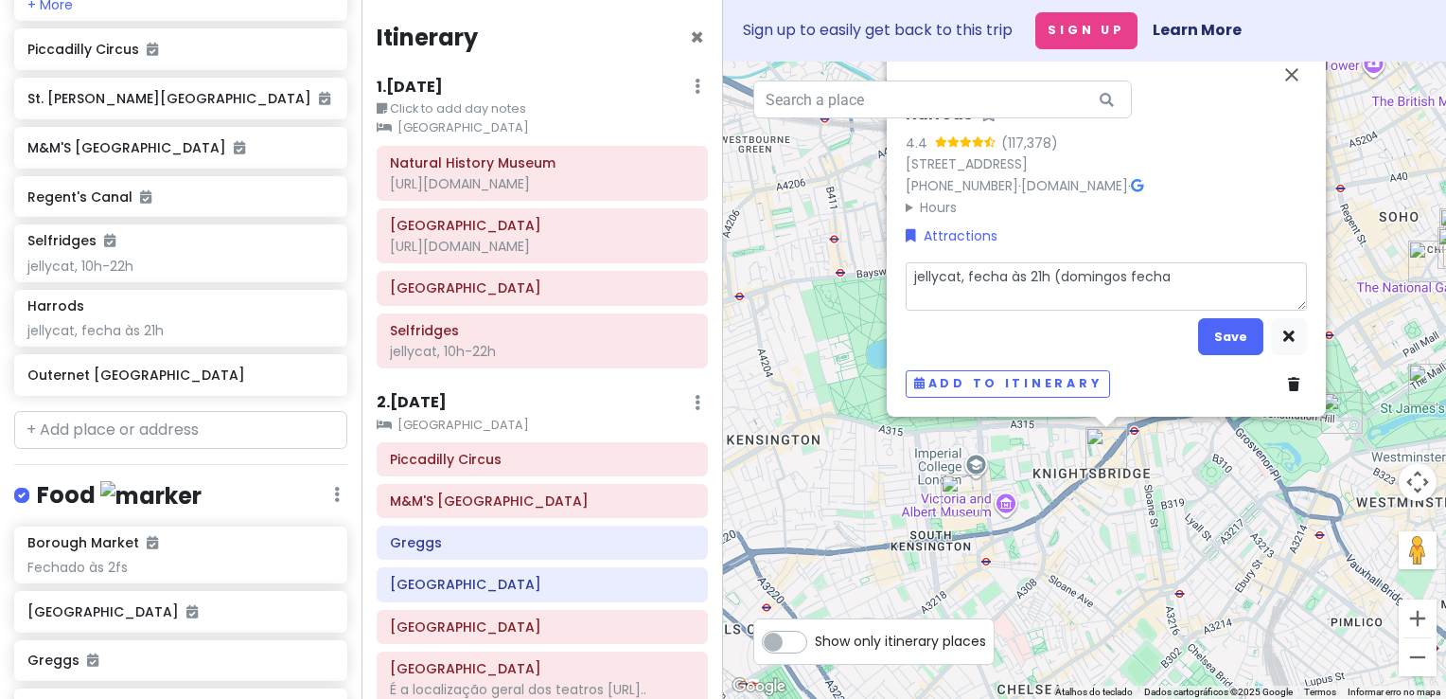
type textarea "jellycat, fecha às 21h (domingos fecha"
type textarea "x"
type textarea "jellycat, fecha às 21h (domingos fecha à"
type textarea "x"
type textarea "jellycat, fecha às 21h (domingos fecha às"
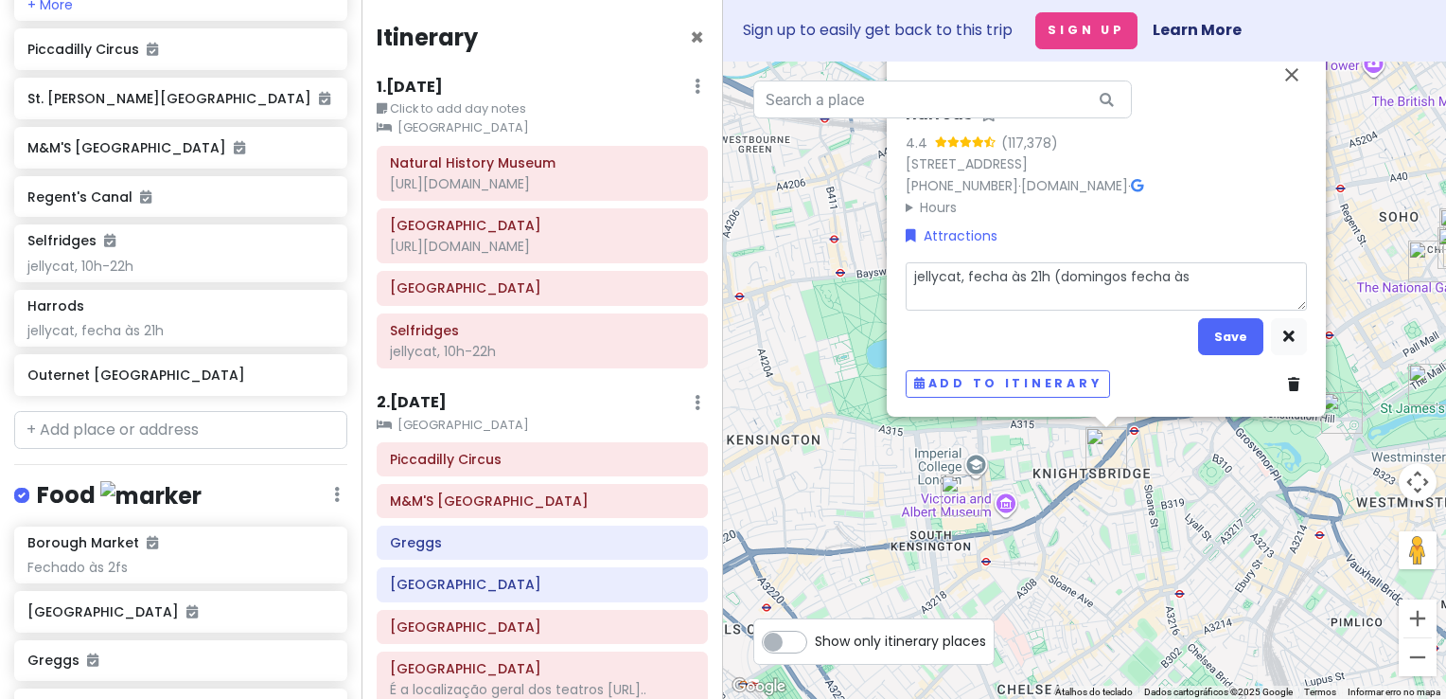
type textarea "x"
type textarea "jellycat, fecha às 21h (domingos fecha às 1"
type textarea "x"
type textarea "jellycat, fecha às 21h (domingos fecha às 18"
type textarea "x"
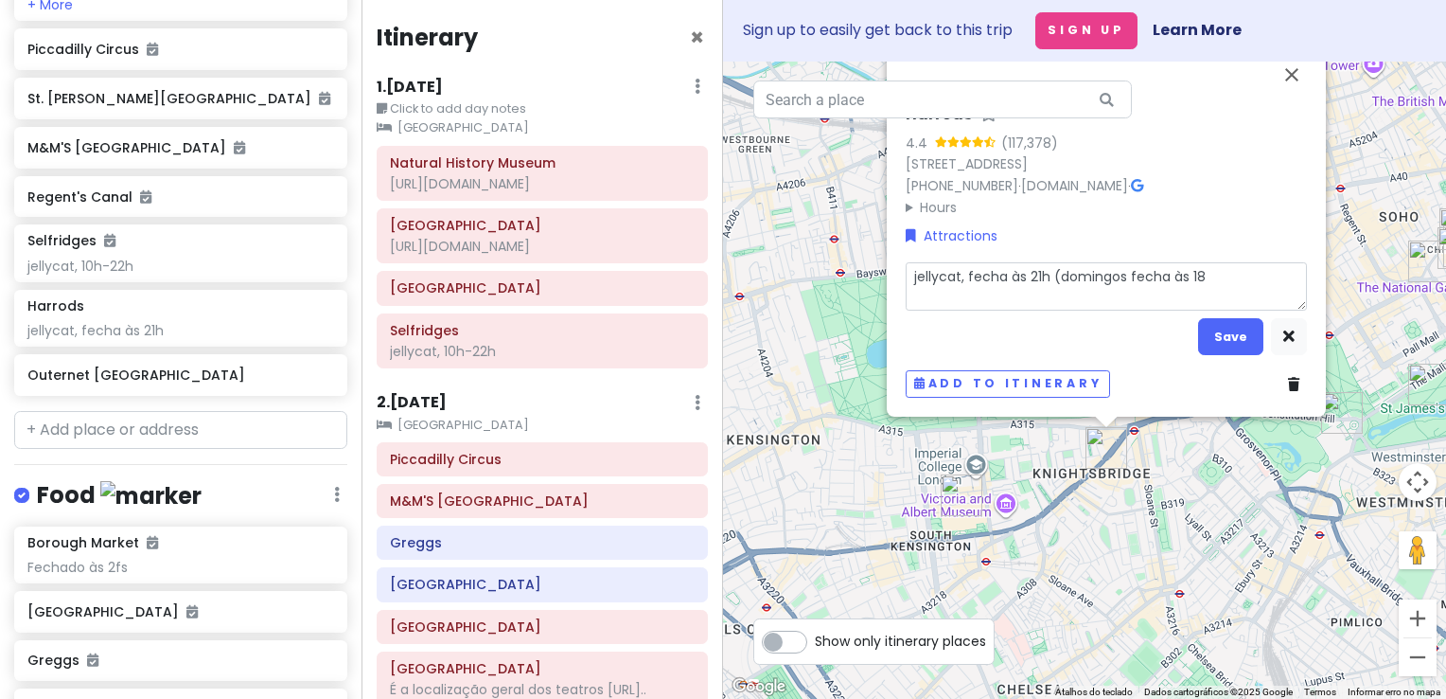
type textarea "jellycat, fecha às 21h (domingos fecha às 18h"
type textarea "x"
type textarea "jellycat, fecha às 21h (domingos fecha às 18h)"
click at [1237, 335] on button "Save" at bounding box center [1230, 336] width 65 height 37
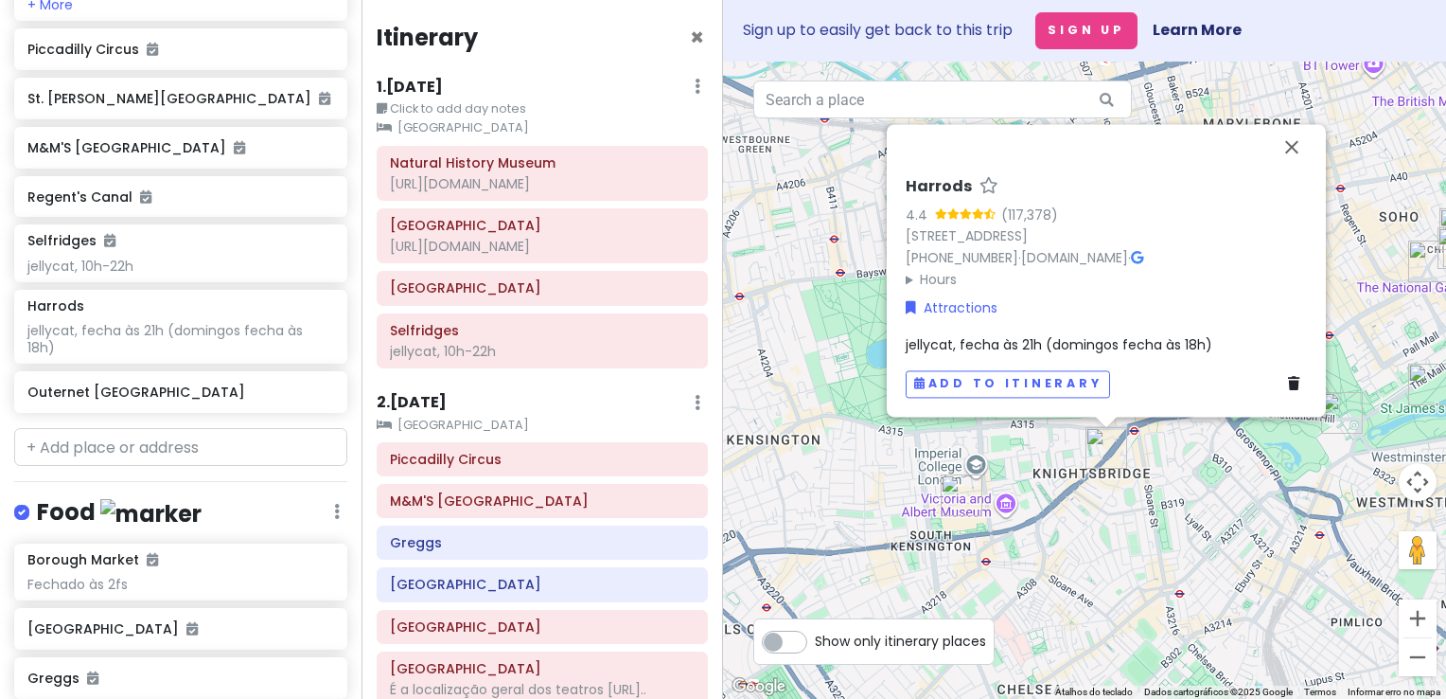
scroll to position [1019, 0]
